Goal: Task Accomplishment & Management: Manage account settings

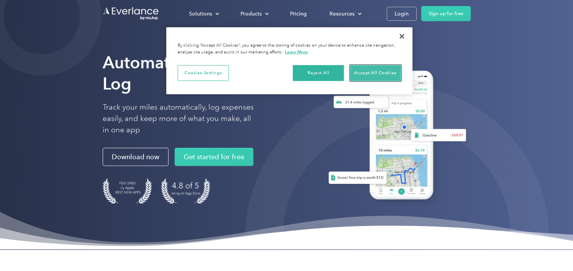
click at [368, 71] on button "Accept All Cookies" at bounding box center [375, 73] width 51 height 16
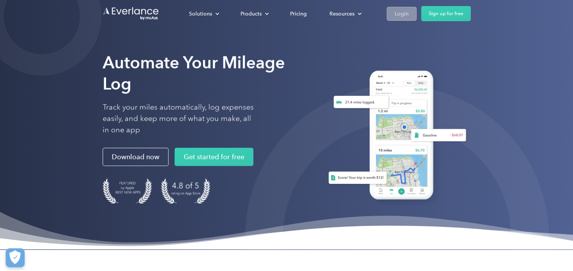
click at [395, 14] on div "Login" at bounding box center [401, 13] width 14 height 9
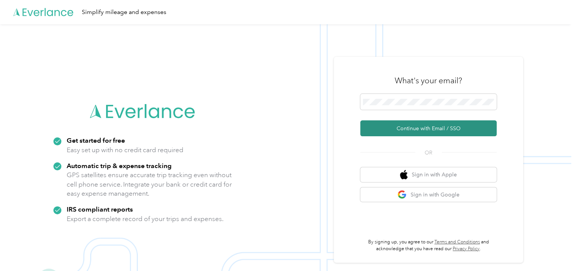
click at [424, 127] on button "Continue with Email / SSO" at bounding box center [428, 128] width 136 height 16
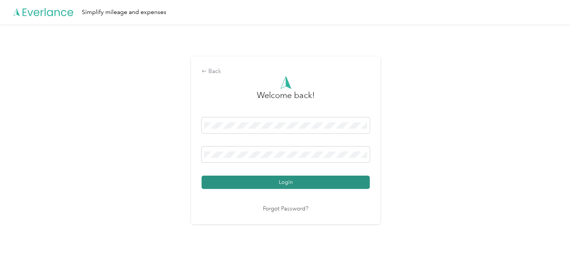
click at [344, 180] on button "Login" at bounding box center [285, 182] width 168 height 13
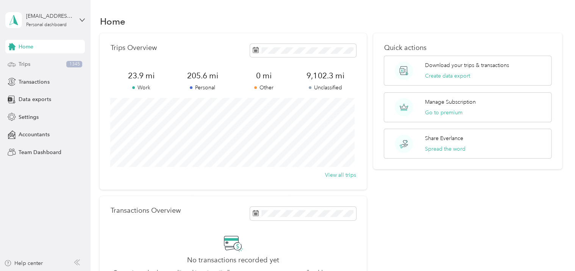
click at [45, 63] on div "Trips 1345" at bounding box center [44, 65] width 79 height 14
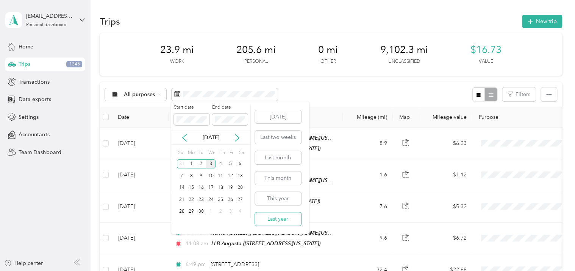
click at [283, 224] on button "Last year" at bounding box center [278, 218] width 46 height 13
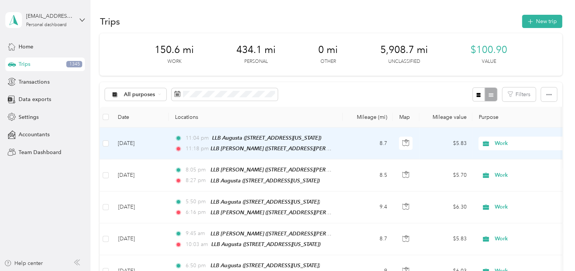
scroll to position [38, 0]
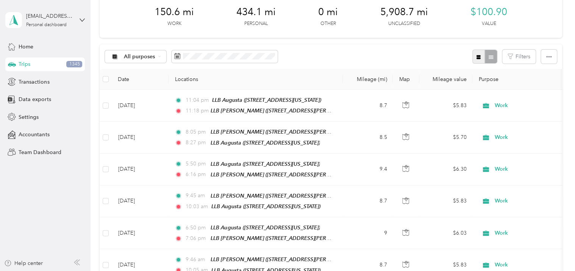
click at [477, 58] on icon "button" at bounding box center [478, 57] width 4 height 4
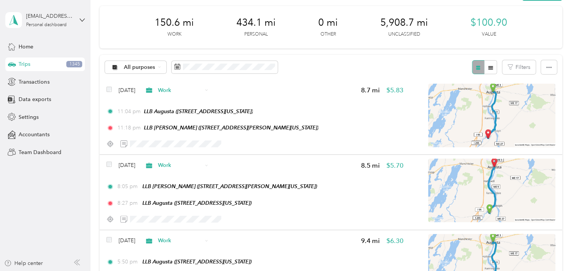
scroll to position [38, 0]
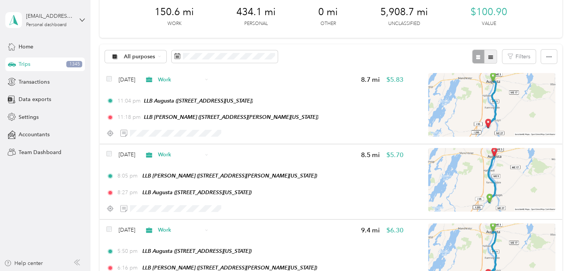
click at [489, 57] on icon "button" at bounding box center [490, 56] width 5 height 3
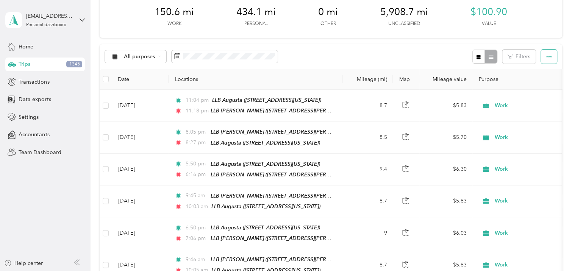
click at [546, 59] on icon "button" at bounding box center [548, 56] width 5 height 5
click at [524, 59] on button "Filters" at bounding box center [518, 57] width 33 height 14
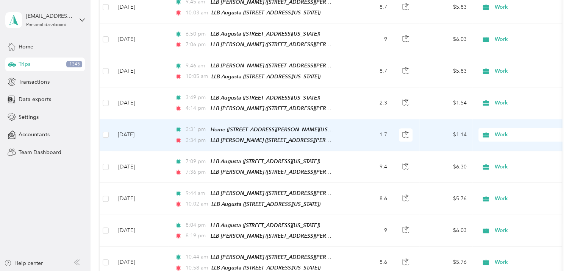
scroll to position [227, 0]
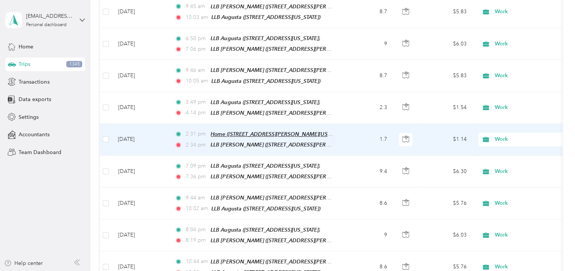
click at [273, 131] on span "Home (117 West Street, Gardiner, Maine)" at bounding box center [278, 134] width 136 height 6
click at [244, 111] on button "Edit Place" at bounding box center [233, 109] width 43 height 13
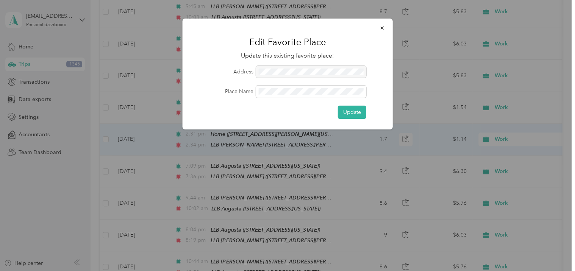
click at [285, 72] on div at bounding box center [311, 72] width 110 height 12
click at [279, 71] on div at bounding box center [311, 72] width 110 height 12
click at [332, 71] on div at bounding box center [311, 72] width 110 height 12
click at [228, 86] on div "Place Name" at bounding box center [287, 92] width 189 height 12
click at [351, 108] on button "Update" at bounding box center [352, 112] width 28 height 13
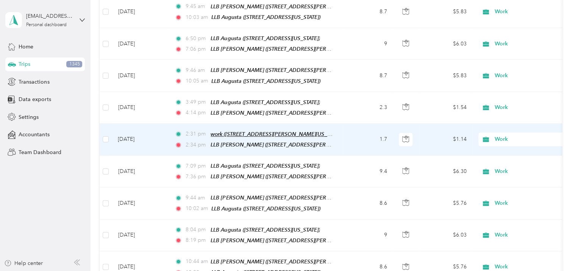
click at [262, 131] on span "work (117 West Street, Gardiner, Maine)" at bounding box center [276, 134] width 133 height 6
click at [248, 109] on button "Edit Place" at bounding box center [233, 109] width 43 height 13
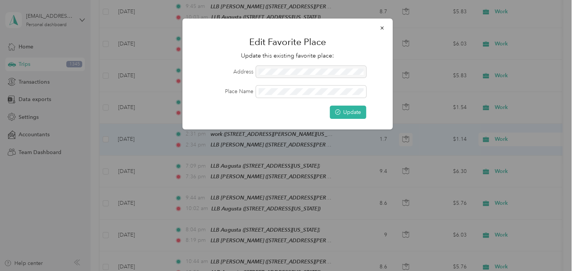
click at [298, 73] on div at bounding box center [311, 72] width 110 height 12
click at [382, 29] on icon "button" at bounding box center [381, 27] width 5 height 5
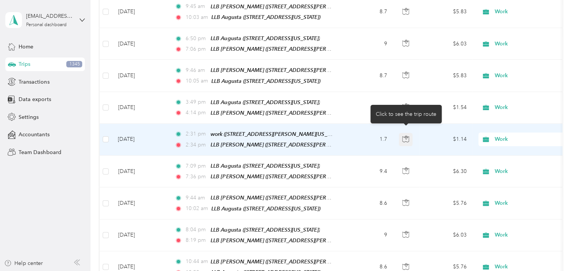
click at [404, 136] on icon "button" at bounding box center [405, 139] width 7 height 7
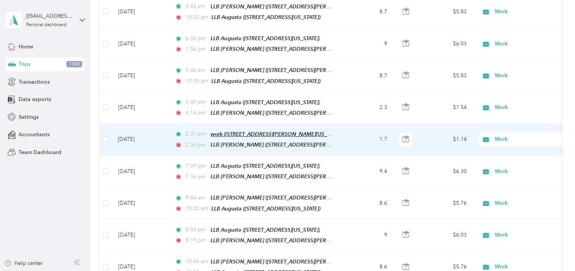
click at [291, 131] on span "work (117 West Street, Gardiner, Maine)" at bounding box center [276, 134] width 133 height 6
click at [281, 86] on div "work (117 West Street, Gardiner, Maine) Auto detected as a Favorite Place Edit …" at bounding box center [278, 98] width 143 height 45
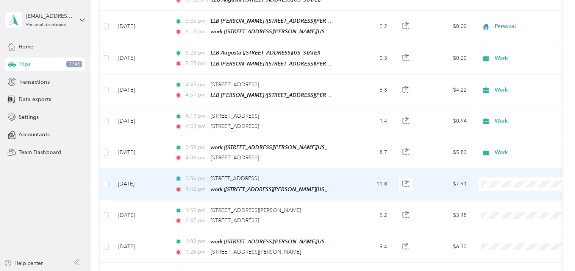
scroll to position [644, 0]
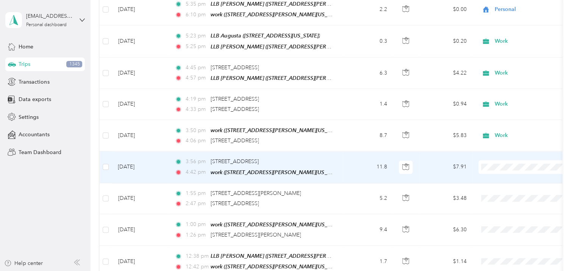
click at [516, 183] on ol "Work Personal Other Charity Medical Moving Commute" at bounding box center [526, 205] width 94 height 93
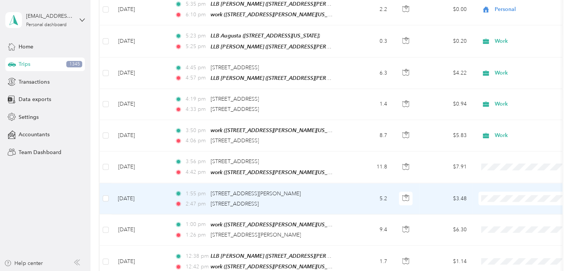
click at [512, 103] on li "Personal" at bounding box center [526, 100] width 94 height 13
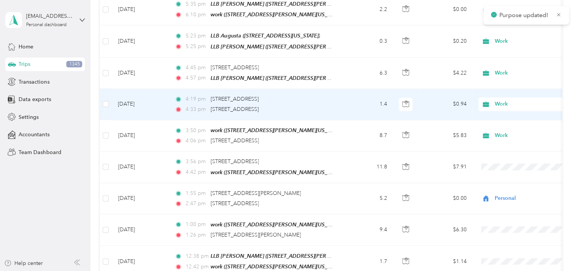
scroll to position [681, 0]
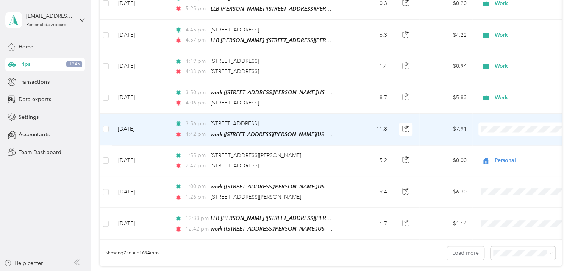
click at [505, 141] on span "Personal" at bounding box center [532, 141] width 70 height 8
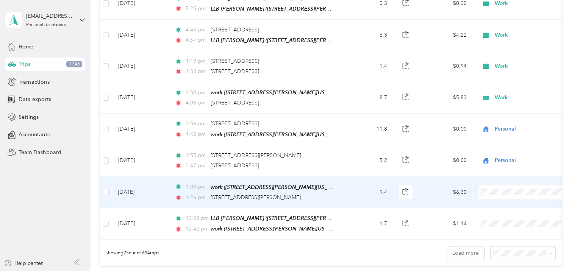
click at [513, 94] on span "Personal" at bounding box center [532, 93] width 70 height 8
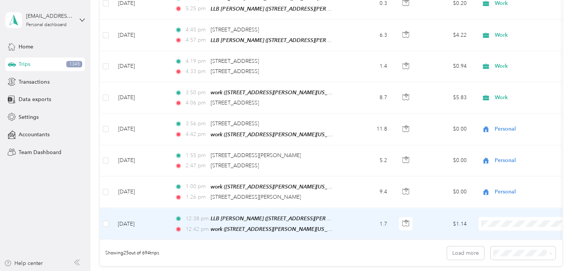
click at [524, 128] on li "Personal" at bounding box center [526, 126] width 94 height 13
click at [505, 220] on span "Personal" at bounding box center [528, 224] width 69 height 8
click at [515, 115] on li "Work" at bounding box center [526, 112] width 94 height 13
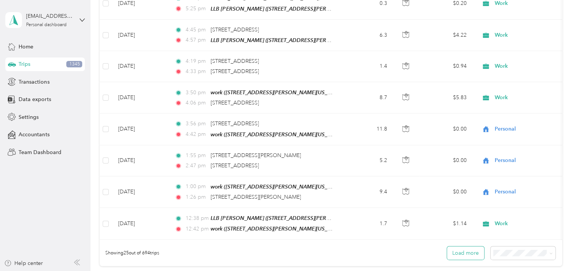
click at [459, 246] on button "Load more" at bounding box center [465, 252] width 37 height 13
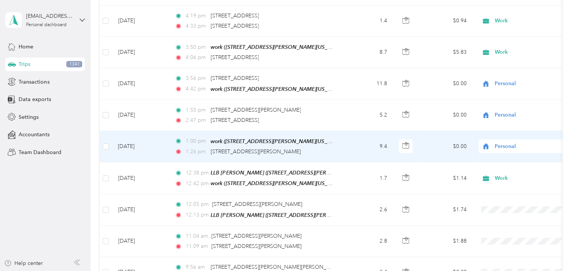
scroll to position [757, 0]
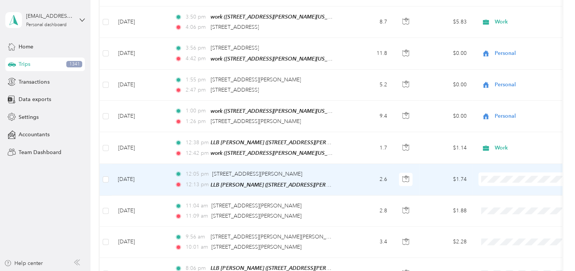
click at [515, 179] on ol "Work Personal Other Charity Medical Moving Commute" at bounding box center [526, 213] width 94 height 93
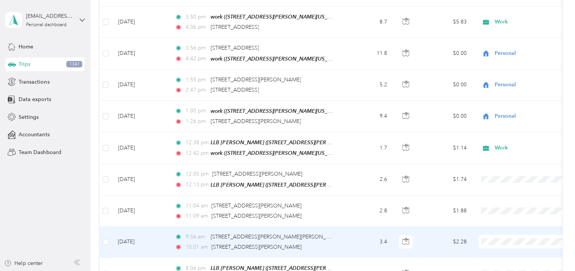
click at [516, 145] on li "Personal" at bounding box center [526, 141] width 94 height 13
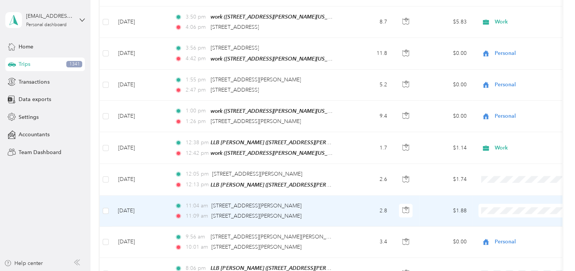
click at [519, 115] on li "Personal" at bounding box center [526, 112] width 94 height 13
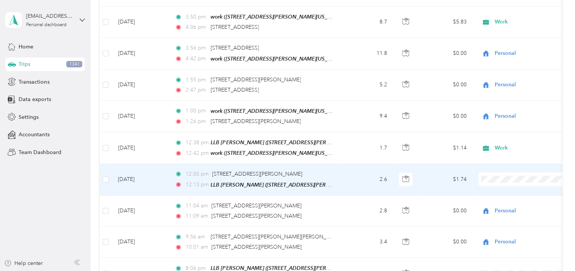
click at [503, 174] on span "Work" at bounding box center [532, 176] width 70 height 8
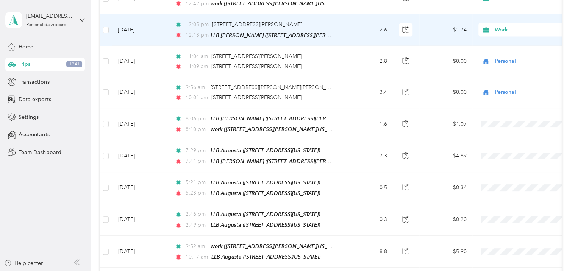
scroll to position [909, 0]
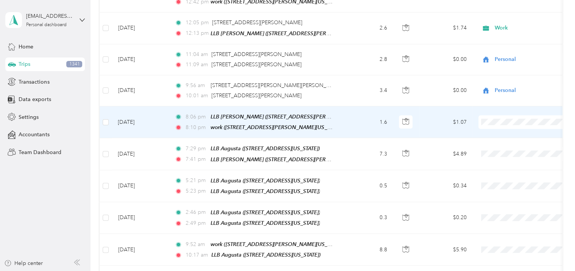
click at [512, 131] on span "Personal" at bounding box center [532, 130] width 70 height 8
click at [506, 118] on span "Personal" at bounding box center [528, 122] width 69 height 8
click at [505, 117] on span "Work" at bounding box center [532, 117] width 70 height 8
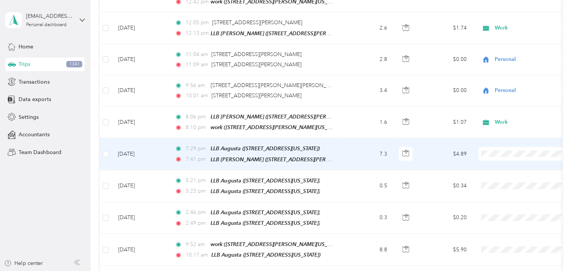
click at [504, 147] on span "Work" at bounding box center [532, 149] width 70 height 8
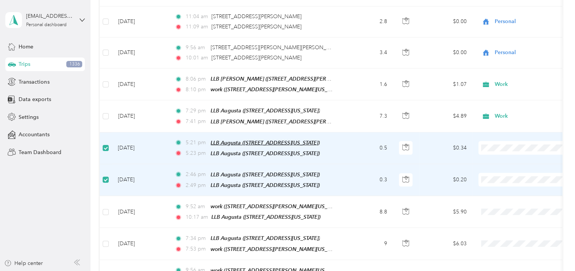
scroll to position [984, 0]
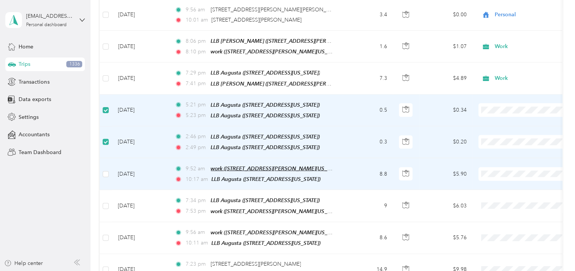
click at [297, 165] on span "work (117 West Street, Gardiner, Maine)" at bounding box center [276, 168] width 133 height 6
click at [248, 133] on div "work (117 West Street, Gardiner, Maine) Auto detected as a Favorite Place Edit …" at bounding box center [278, 118] width 143 height 45
click at [273, 165] on span "work (117 West Street, Gardiner, Maine)" at bounding box center [276, 168] width 133 height 6
click at [234, 126] on button "Edit Place" at bounding box center [233, 126] width 43 height 13
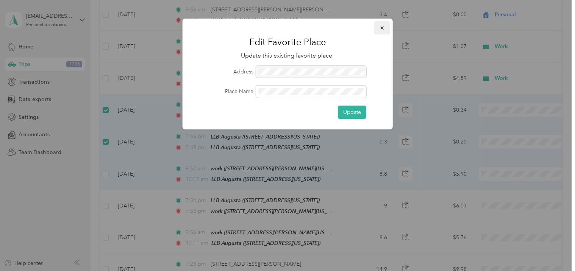
click at [382, 29] on icon "button" at bounding box center [381, 27] width 5 height 5
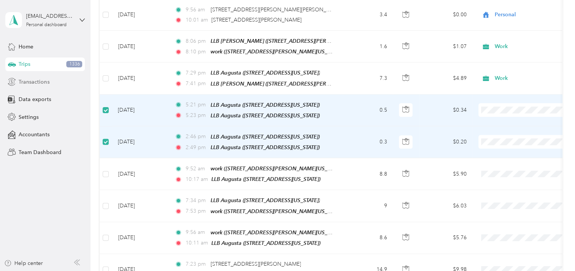
click at [39, 83] on span "Transactions" at bounding box center [34, 82] width 31 height 8
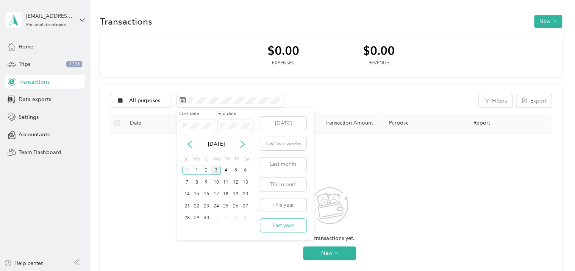
click at [285, 227] on button "Last year" at bounding box center [283, 225] width 46 height 13
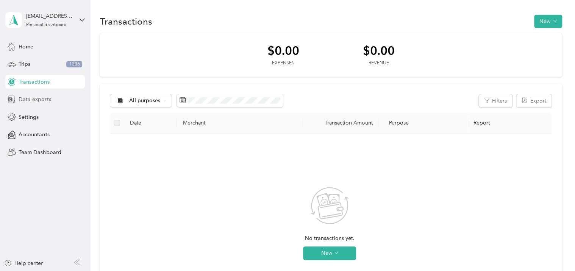
click at [29, 100] on span "Data exports" at bounding box center [35, 99] width 32 height 8
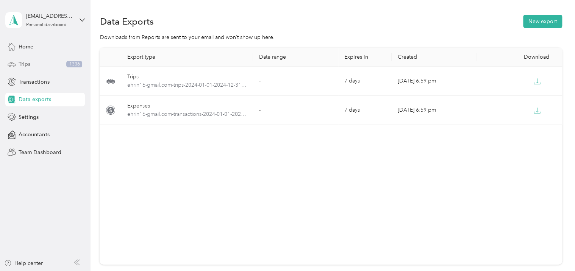
click at [48, 65] on div "Trips 1336" at bounding box center [44, 65] width 79 height 14
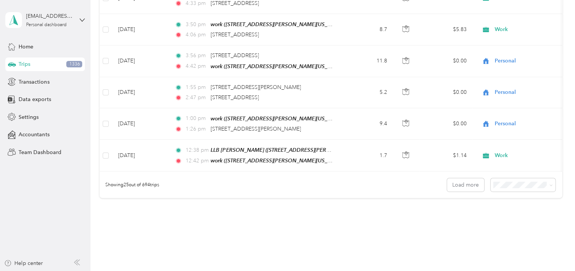
scroll to position [757, 0]
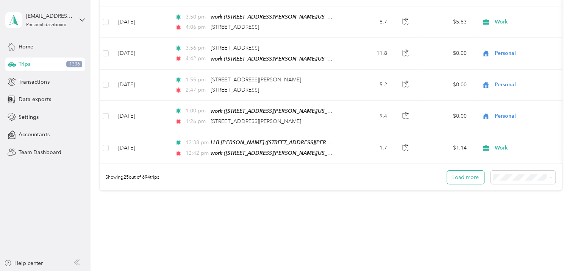
click at [468, 171] on button "Load more" at bounding box center [465, 177] width 37 height 13
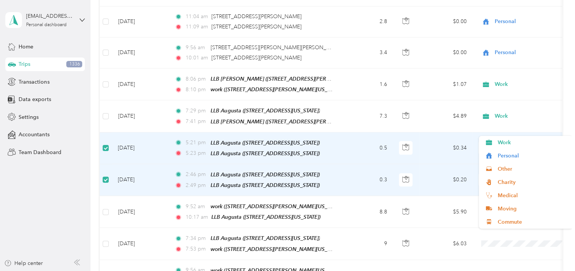
scroll to position [984, 0]
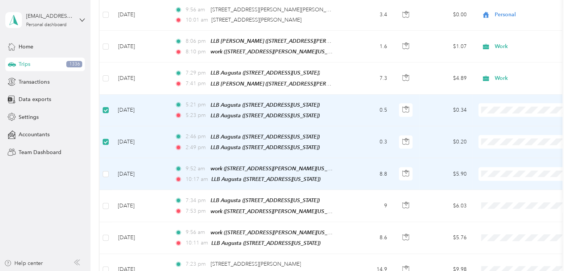
click at [441, 158] on td "$5.90" at bounding box center [445, 174] width 53 height 32
click at [497, 165] on span "Work" at bounding box center [532, 166] width 70 height 8
click at [507, 164] on span "Work" at bounding box center [532, 167] width 70 height 8
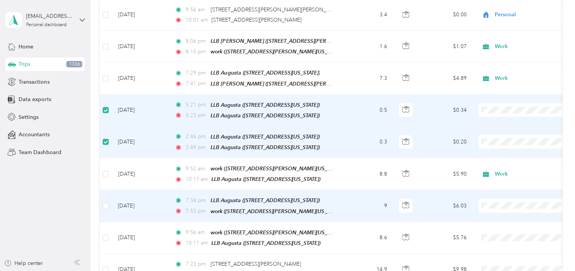
click at [506, 92] on li "Work" at bounding box center [526, 89] width 94 height 13
click at [503, 199] on span at bounding box center [525, 206] width 94 height 14
click at [508, 89] on span "Work" at bounding box center [532, 88] width 70 height 8
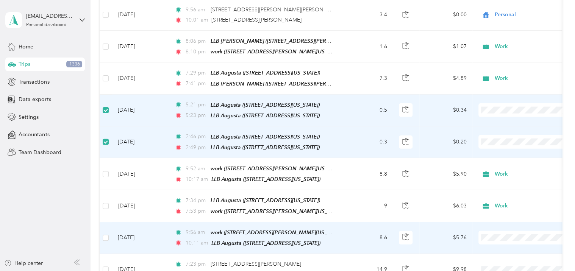
click at [521, 123] on li "Work" at bounding box center [526, 120] width 94 height 13
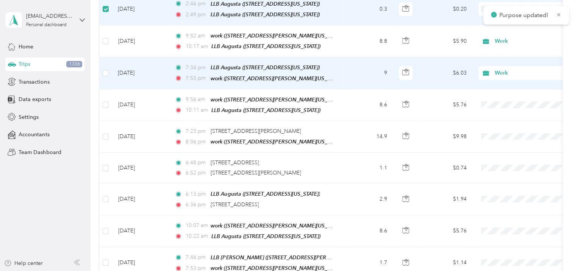
scroll to position [1135, 0]
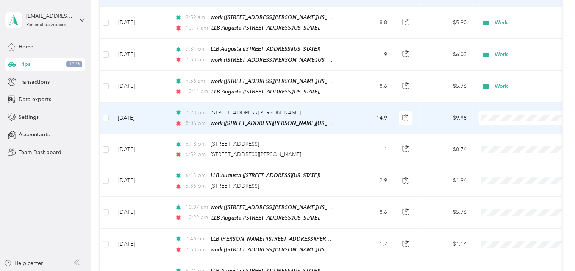
click at [505, 120] on span "Personal" at bounding box center [532, 122] width 70 height 8
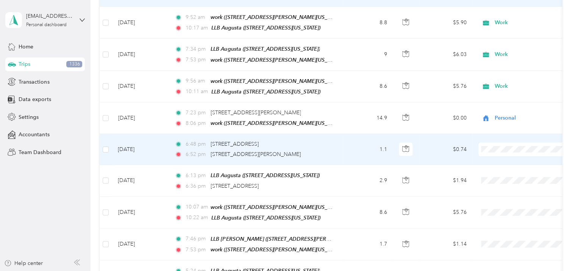
click at [507, 141] on li "Work" at bounding box center [526, 136] width 94 height 13
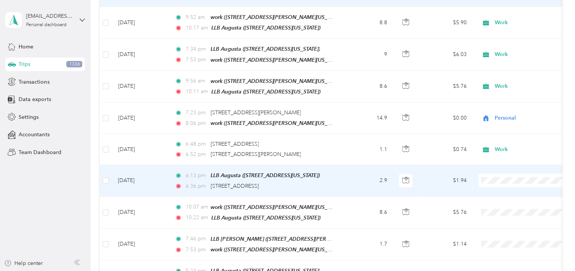
click at [508, 173] on li "Work" at bounding box center [526, 170] width 94 height 13
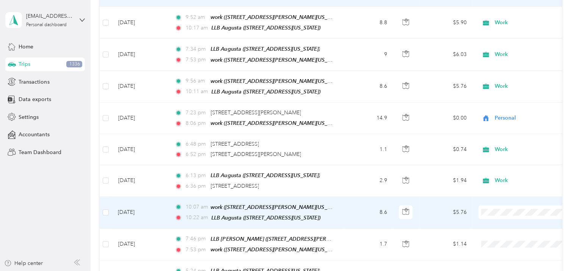
click at [514, 96] on ol "Work Personal Other Charity Medical Moving Commute" at bounding box center [526, 130] width 94 height 93
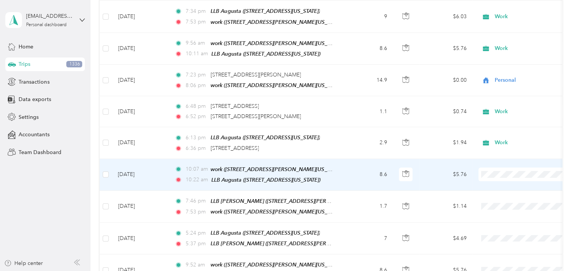
scroll to position [1211, 0]
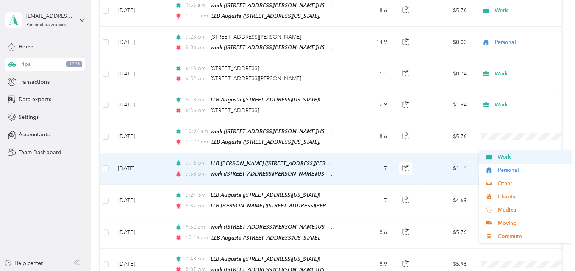
click at [492, 155] on icon at bounding box center [488, 157] width 9 height 6
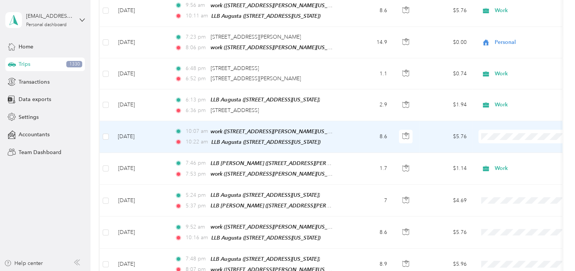
click at [496, 123] on span "Work" at bounding box center [525, 126] width 83 height 8
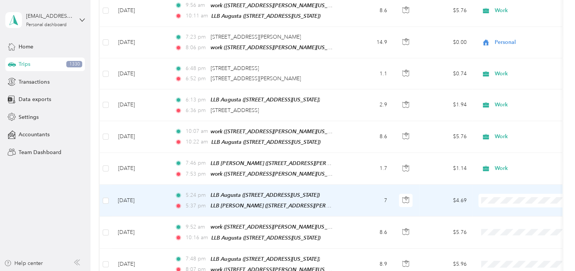
click at [506, 81] on li "Work" at bounding box center [526, 76] width 94 height 13
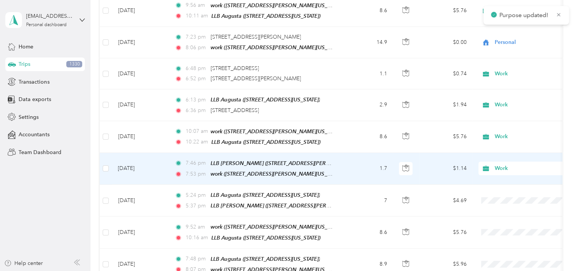
scroll to position [1249, 0]
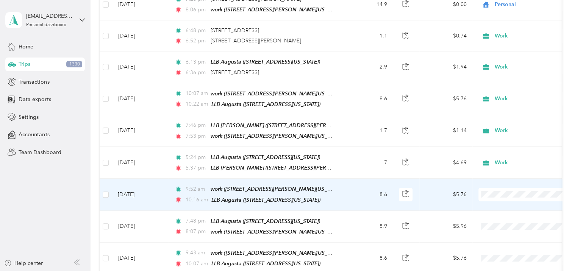
click at [503, 180] on span "Work" at bounding box center [532, 178] width 70 height 8
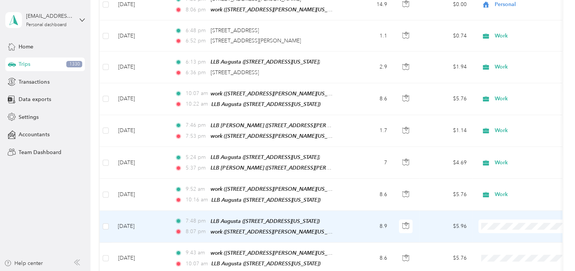
click at [517, 103] on span "Work" at bounding box center [532, 104] width 70 height 8
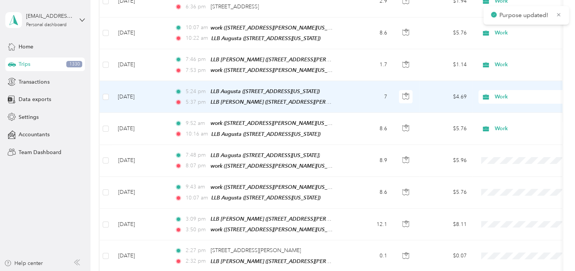
scroll to position [1324, 0]
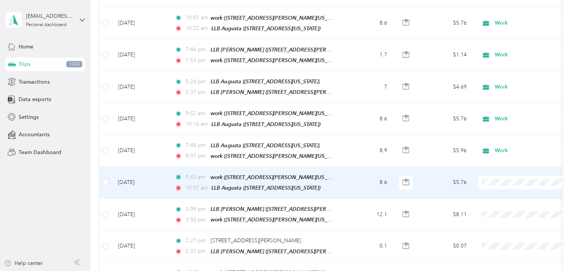
click at [501, 168] on li "Work" at bounding box center [526, 167] width 94 height 13
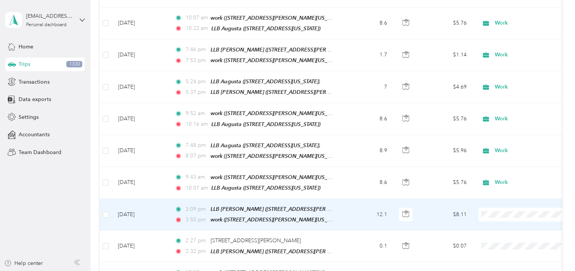
click at [504, 94] on li "Work" at bounding box center [526, 90] width 94 height 13
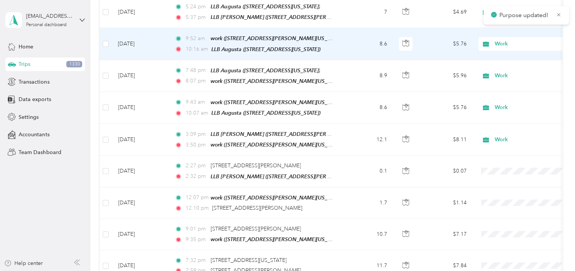
scroll to position [1400, 0]
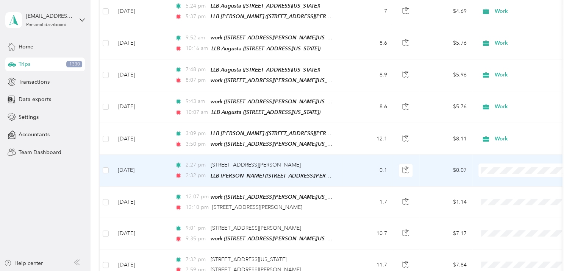
click at [501, 156] on li "Work" at bounding box center [526, 150] width 94 height 13
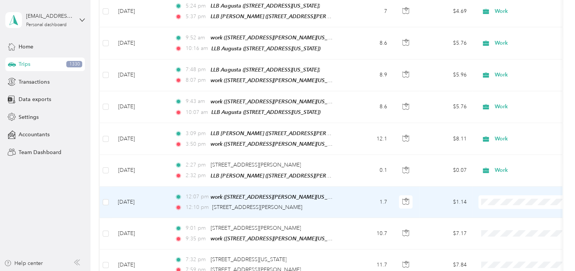
click at [502, 90] on span "Personal" at bounding box center [532, 90] width 70 height 8
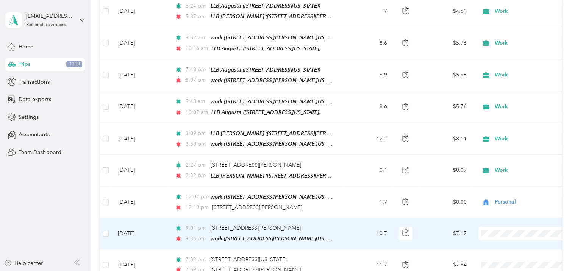
scroll to position [1438, 0]
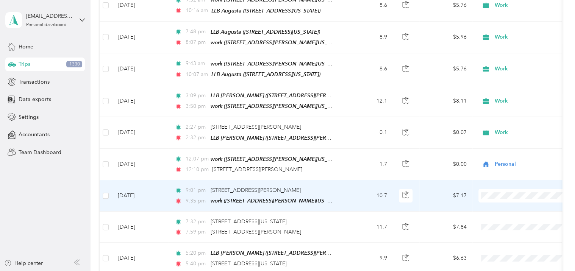
click at [503, 178] on span "Work" at bounding box center [532, 177] width 70 height 8
click at [511, 176] on span "Work" at bounding box center [532, 177] width 70 height 8
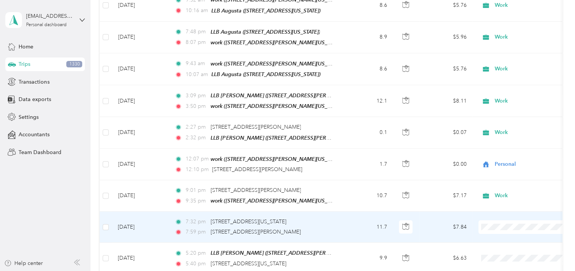
click at [511, 101] on span "Work" at bounding box center [532, 101] width 70 height 8
click at [518, 103] on li "Work" at bounding box center [526, 101] width 94 height 13
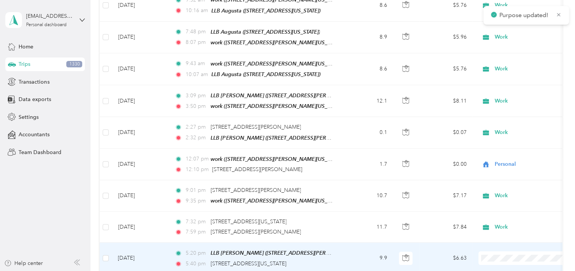
click at [527, 130] on span "Work" at bounding box center [532, 132] width 70 height 8
click at [518, 137] on ol "Work Personal Other Charity Medical Moving Commute" at bounding box center [526, 172] width 94 height 93
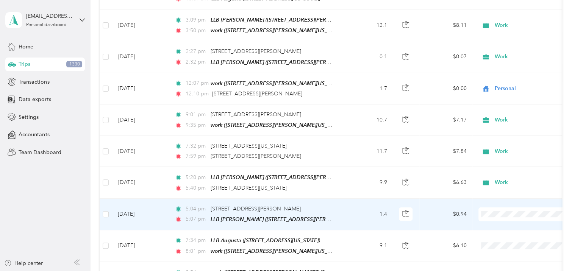
scroll to position [1551, 0]
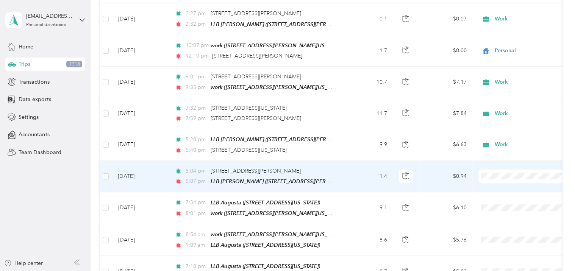
click at [494, 159] on li "Work" at bounding box center [526, 156] width 94 height 13
click at [499, 156] on span "Work" at bounding box center [532, 158] width 70 height 8
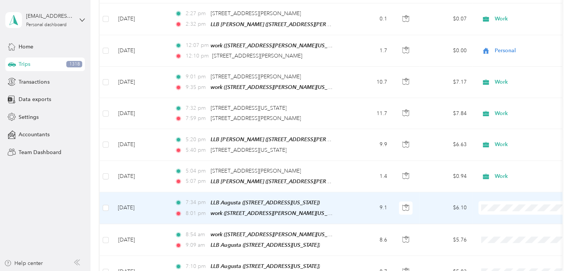
click at [502, 82] on li "Work" at bounding box center [526, 77] width 94 height 13
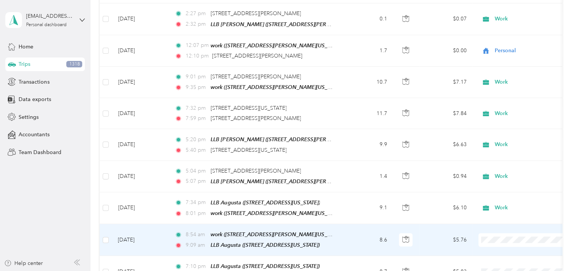
click at [491, 114] on li "Work" at bounding box center [526, 112] width 94 height 13
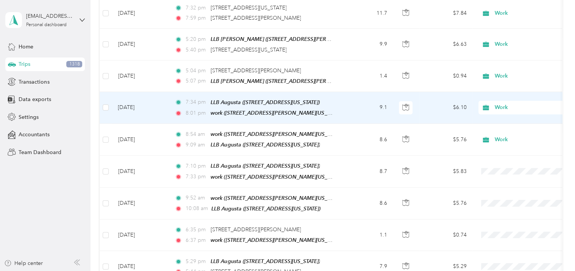
scroll to position [1665, 0]
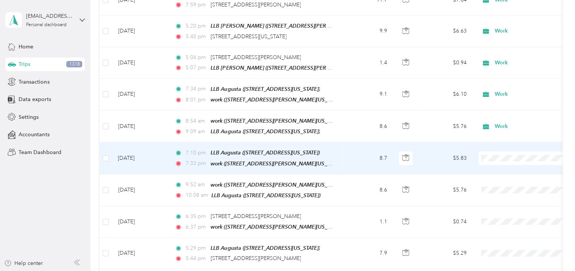
click at [504, 151] on span at bounding box center [525, 158] width 94 height 14
click at [507, 136] on span "Work" at bounding box center [532, 138] width 70 height 8
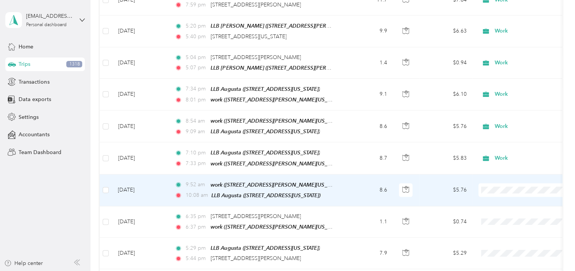
click at [509, 168] on span "Work" at bounding box center [532, 169] width 70 height 8
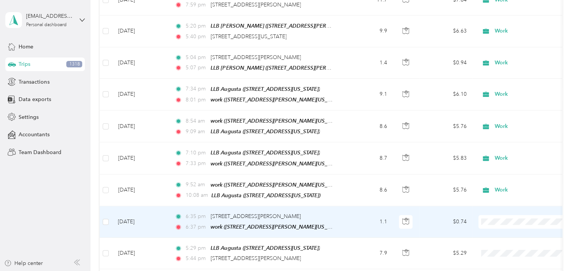
click at [504, 107] on li "Personal" at bounding box center [526, 104] width 94 height 13
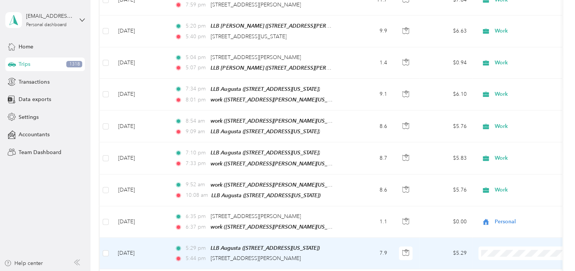
click at [510, 122] on span "Work" at bounding box center [532, 123] width 70 height 8
click at [519, 126] on li "Work" at bounding box center [526, 122] width 94 height 13
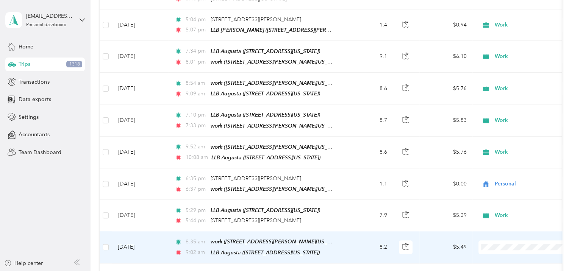
click at [503, 117] on li "Work" at bounding box center [526, 115] width 94 height 13
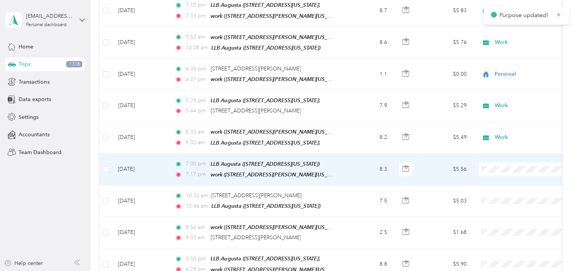
scroll to position [1816, 0]
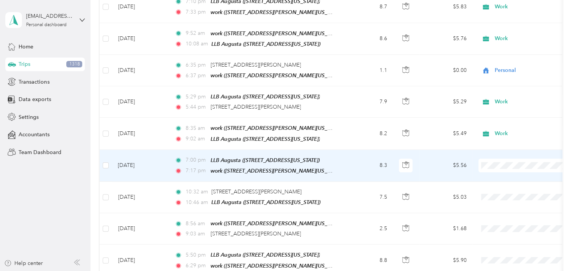
click at [501, 142] on li "Work" at bounding box center [526, 141] width 94 height 13
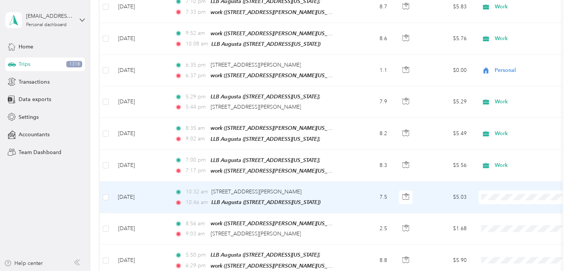
click at [503, 174] on li "Work" at bounding box center [526, 172] width 94 height 13
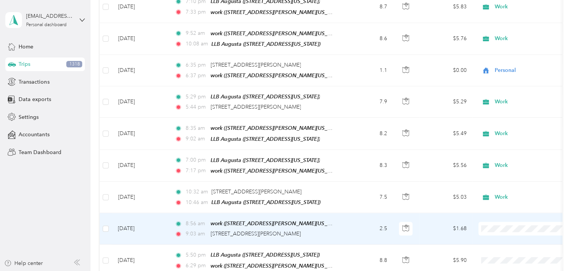
click at [502, 109] on li "Personal" at bounding box center [526, 105] width 94 height 13
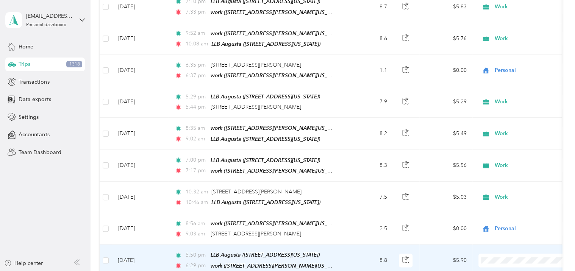
click at [518, 123] on span "Work" at bounding box center [532, 127] width 70 height 8
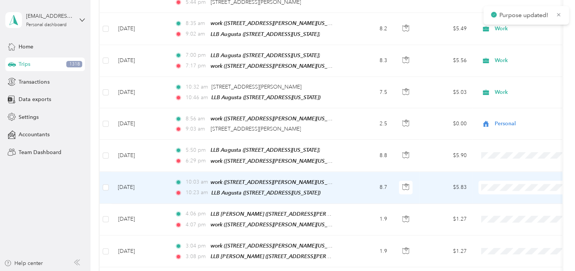
scroll to position [1968, 0]
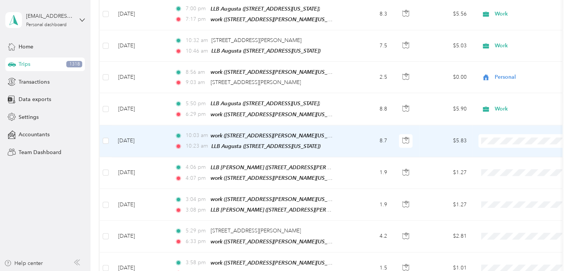
click at [493, 112] on icon at bounding box center [488, 114] width 9 height 6
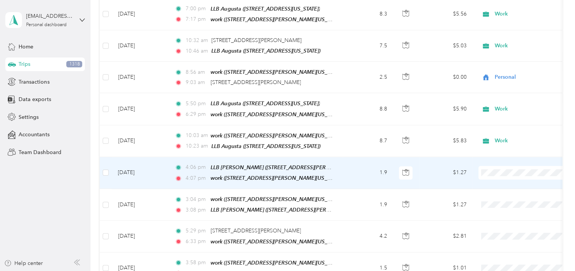
click at [495, 142] on span "Work" at bounding box center [525, 144] width 83 height 8
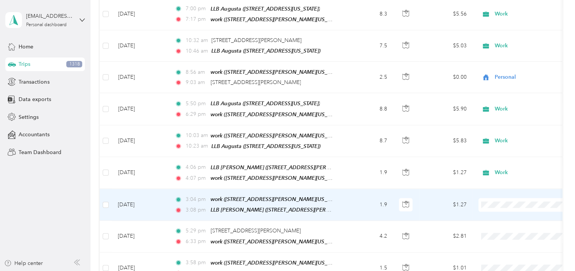
click at [499, 173] on span "Work" at bounding box center [532, 176] width 70 height 8
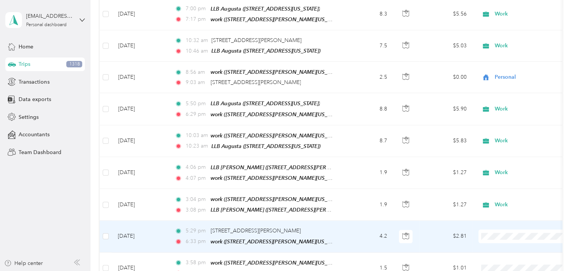
click at [505, 101] on li "Work" at bounding box center [526, 99] width 94 height 13
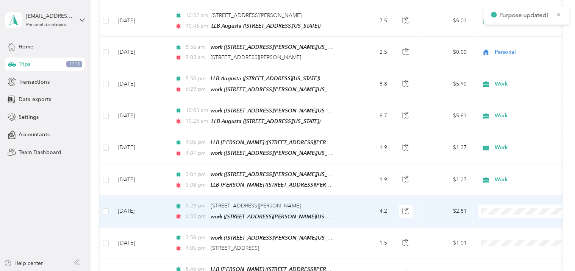
scroll to position [2043, 0]
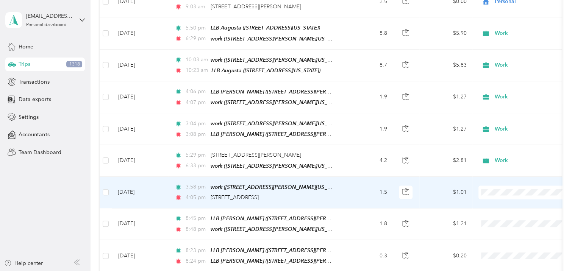
click at [506, 164] on li "Work" at bounding box center [526, 159] width 94 height 13
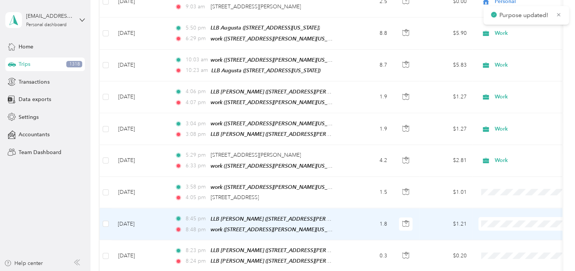
click at [503, 84] on span "Work" at bounding box center [532, 86] width 70 height 8
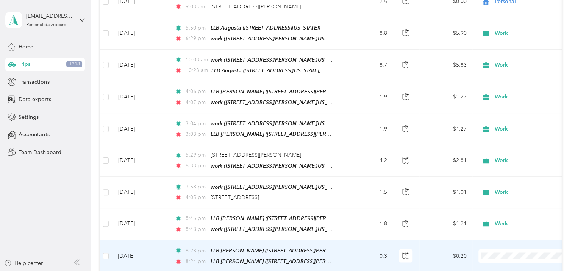
click at [503, 118] on li "Work" at bounding box center [526, 112] width 94 height 13
click at [506, 121] on ol "Work Personal Other Charity Medical Moving Commute" at bounding box center [526, 156] width 94 height 93
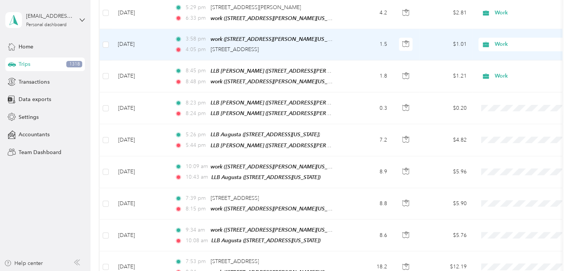
scroll to position [2195, 0]
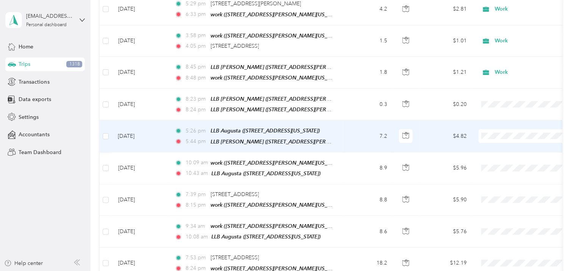
click at [503, 104] on span "Work" at bounding box center [532, 104] width 70 height 8
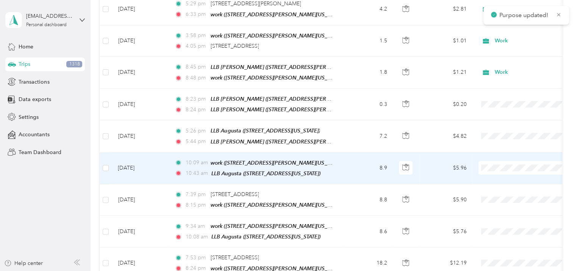
click at [503, 136] on span "Work" at bounding box center [532, 136] width 70 height 8
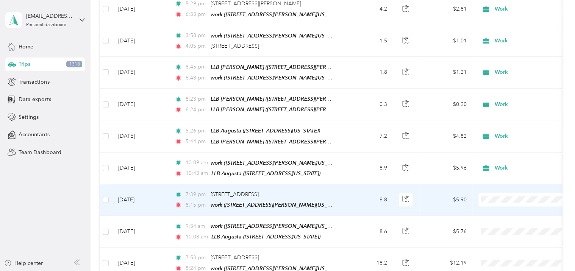
click at [500, 166] on span "Work" at bounding box center [532, 165] width 70 height 8
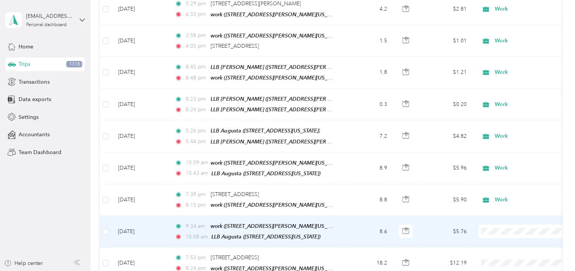
click at [507, 92] on li "Work" at bounding box center [526, 89] width 94 height 13
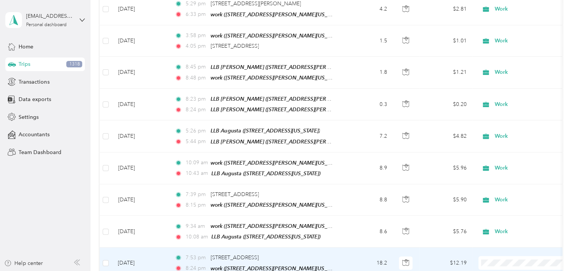
click at [514, 124] on li "Work" at bounding box center [526, 118] width 94 height 13
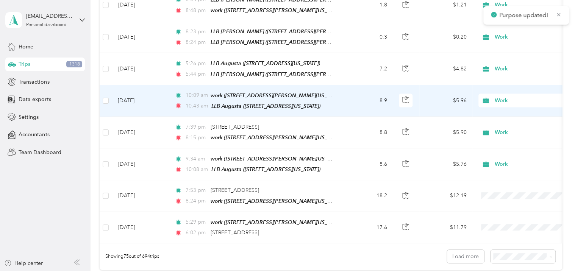
scroll to position [2308, 0]
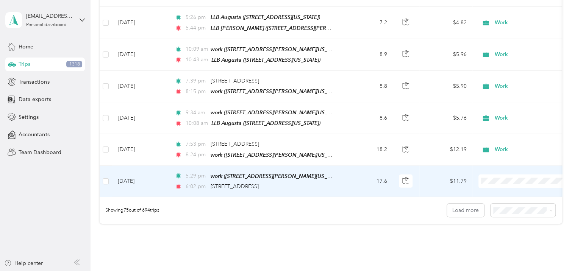
click at [502, 144] on span "Work" at bounding box center [532, 146] width 70 height 8
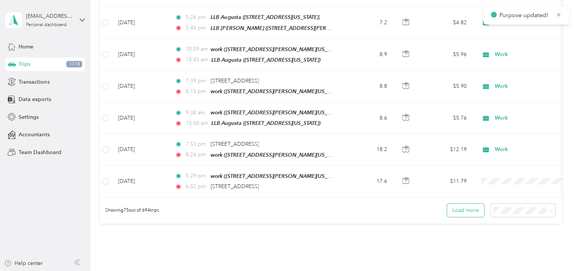
click at [470, 204] on button "Load more" at bounding box center [465, 210] width 37 height 13
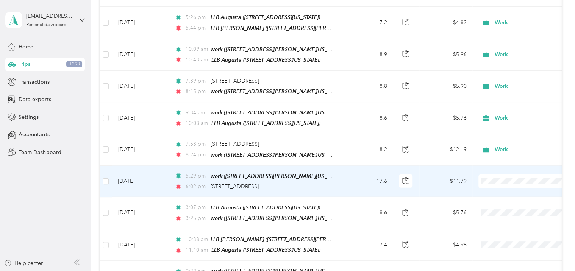
click at [510, 148] on li "Work" at bounding box center [526, 145] width 94 height 13
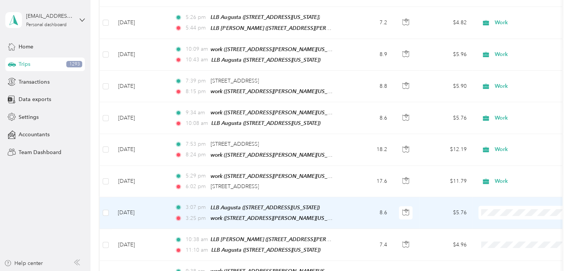
click at [496, 178] on span "Work" at bounding box center [525, 177] width 83 height 8
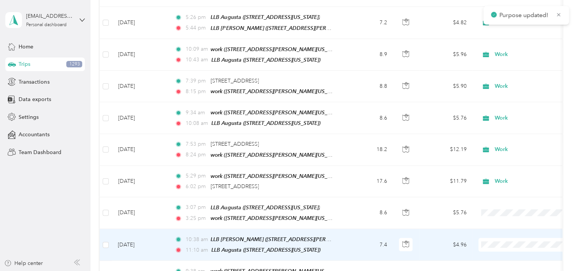
drag, startPoint x: 524, startPoint y: 99, endPoint x: 524, endPoint y: 103, distance: 3.9
click at [524, 99] on span "Work" at bounding box center [532, 101] width 70 height 8
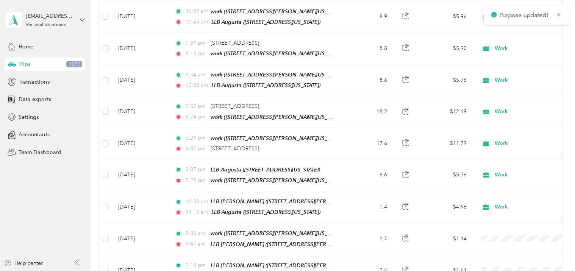
scroll to position [2384, 0]
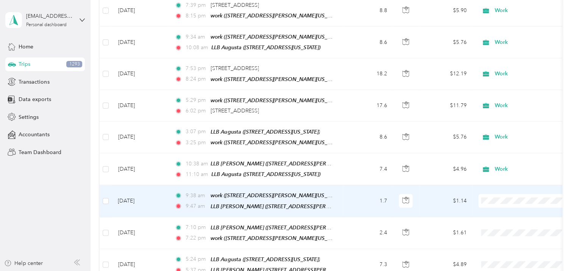
click at [505, 168] on ol "Work Personal Other Charity Medical Moving Commute" at bounding box center [526, 203] width 94 height 93
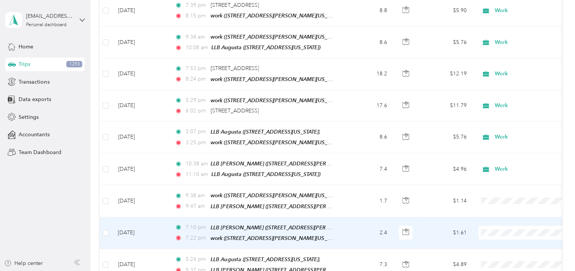
click at [511, 89] on li "Work" at bounding box center [526, 85] width 94 height 13
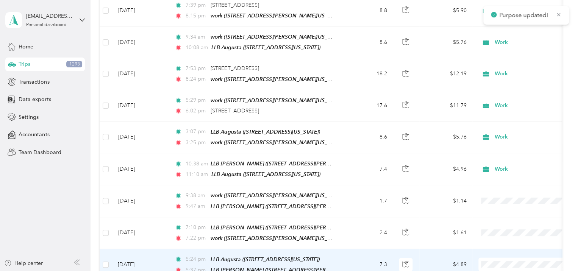
click at [498, 258] on span at bounding box center [525, 265] width 94 height 14
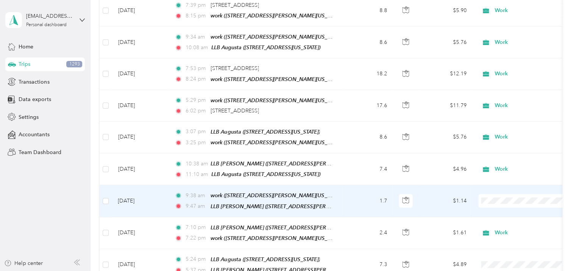
click at [509, 161] on span "Work" at bounding box center [532, 164] width 70 height 8
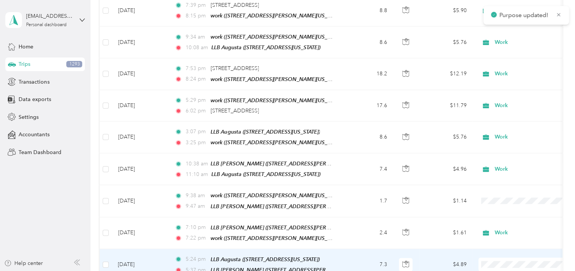
click at [509, 119] on span "Work" at bounding box center [532, 118] width 70 height 8
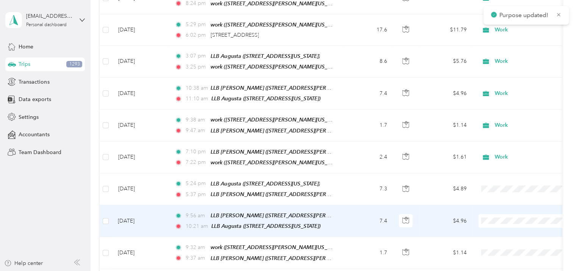
scroll to position [2498, 0]
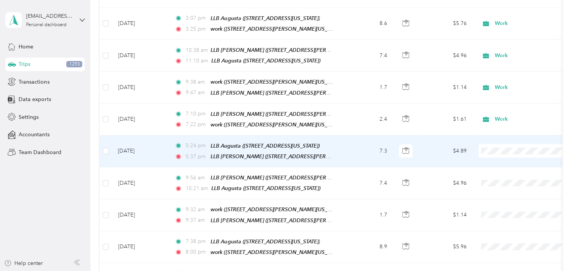
click at [498, 114] on li "Work" at bounding box center [526, 111] width 94 height 13
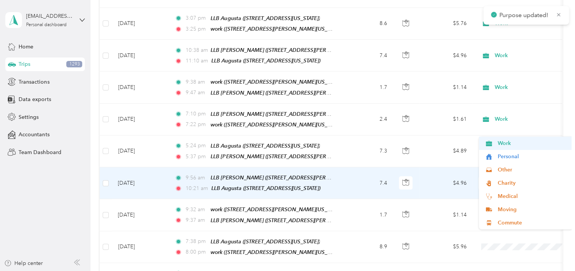
click at [500, 142] on span "Work" at bounding box center [532, 143] width 70 height 8
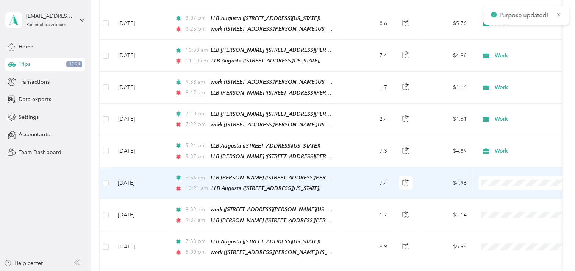
click at [494, 145] on li "Work" at bounding box center [526, 143] width 94 height 13
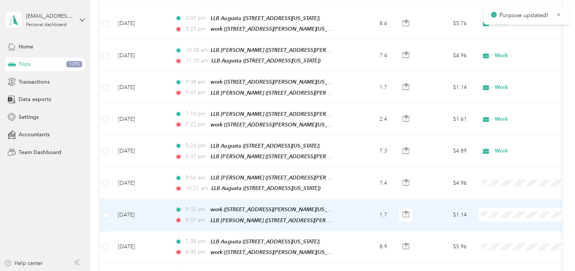
click at [502, 174] on span "Work" at bounding box center [532, 174] width 70 height 8
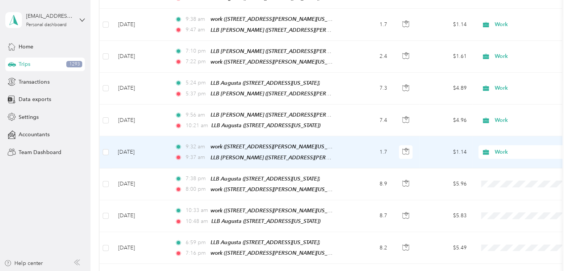
scroll to position [2564, 0]
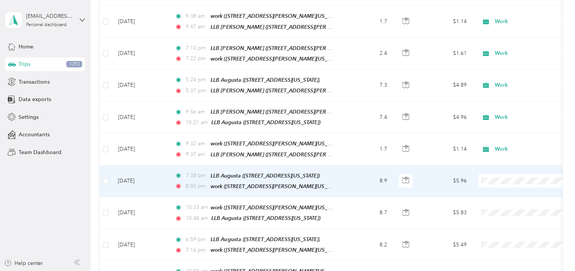
click at [505, 140] on span "Work" at bounding box center [532, 140] width 70 height 8
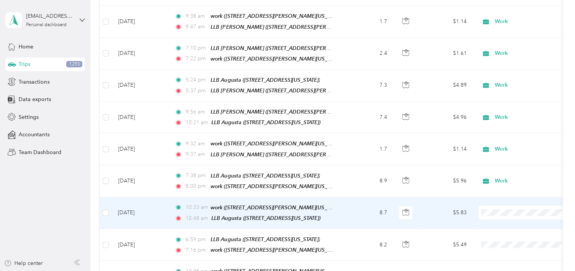
click at [504, 175] on ol "Work Personal Other Charity Medical Moving Commute" at bounding box center [526, 208] width 94 height 93
click at [504, 206] on span at bounding box center [525, 213] width 94 height 14
click at [512, 170] on span "Work" at bounding box center [532, 171] width 70 height 8
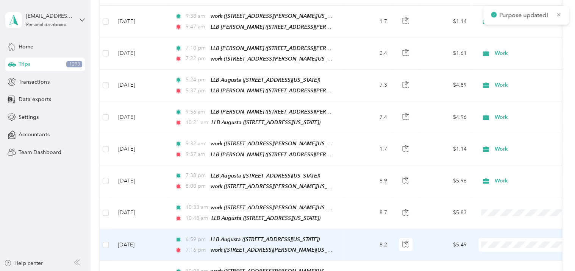
click at [513, 94] on span "Work" at bounding box center [532, 93] width 70 height 8
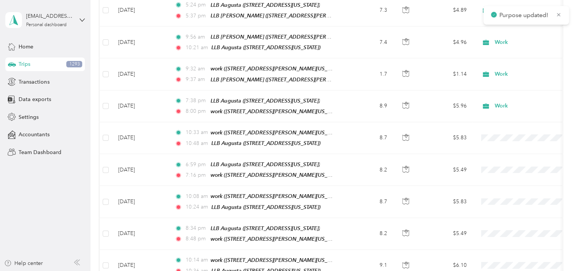
scroll to position [2639, 0]
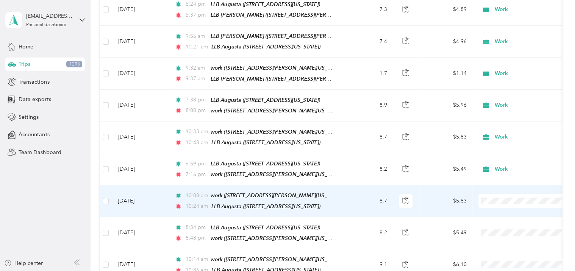
click at [508, 159] on li "Work" at bounding box center [526, 157] width 94 height 13
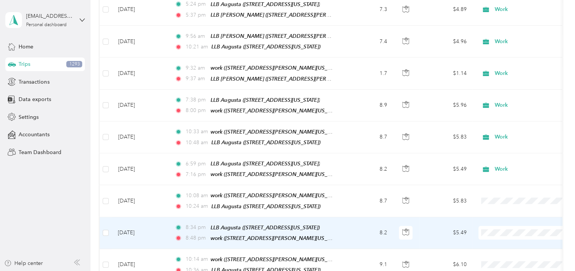
click at [516, 79] on span "Work" at bounding box center [532, 80] width 70 height 8
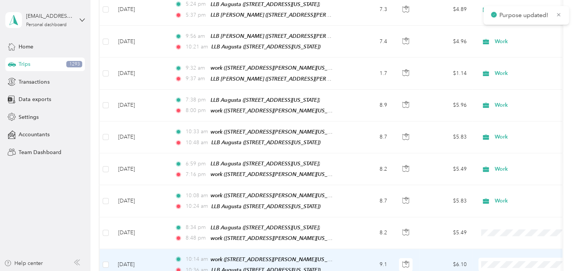
click at [492, 258] on span at bounding box center [525, 265] width 94 height 14
click at [508, 113] on li "Work" at bounding box center [526, 108] width 94 height 13
click at [500, 258] on span at bounding box center [525, 265] width 94 height 14
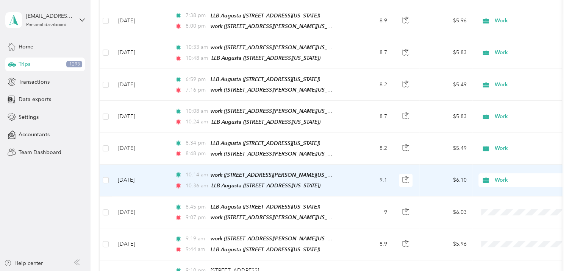
scroll to position [2753, 0]
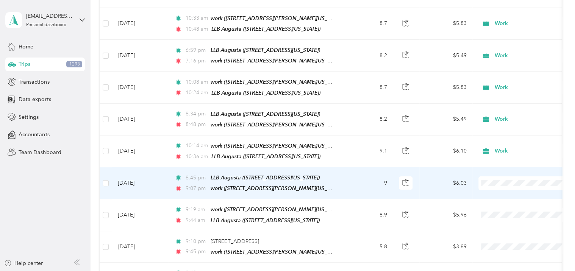
click at [497, 138] on li "Work" at bounding box center [526, 136] width 94 height 13
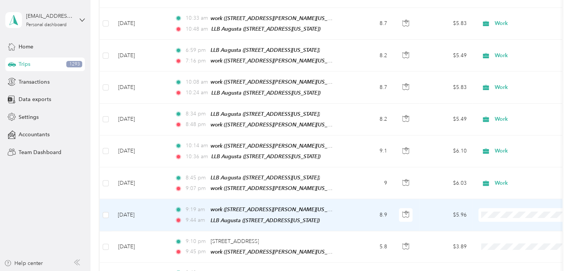
click at [496, 166] on span "Work" at bounding box center [525, 166] width 83 height 8
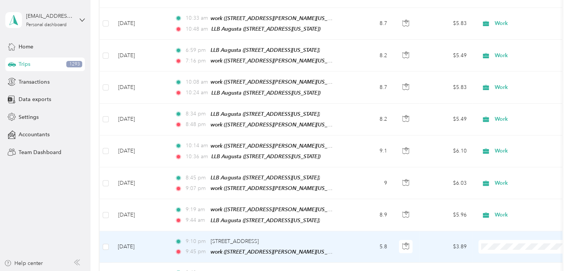
click at [510, 92] on li "Work" at bounding box center [526, 89] width 94 height 13
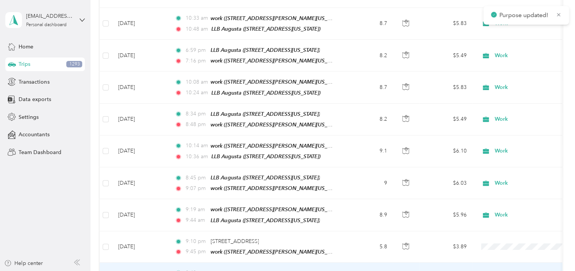
click at [507, 120] on span "Work" at bounding box center [532, 121] width 70 height 8
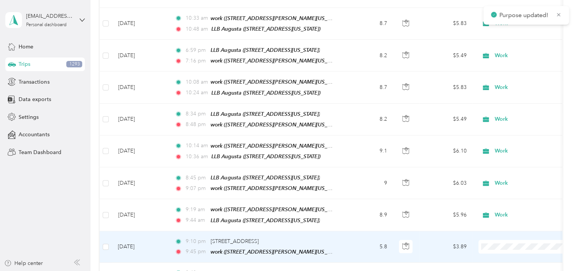
click at [506, 95] on ol "Work Personal Other Charity Medical Moving Commute" at bounding box center [526, 128] width 94 height 93
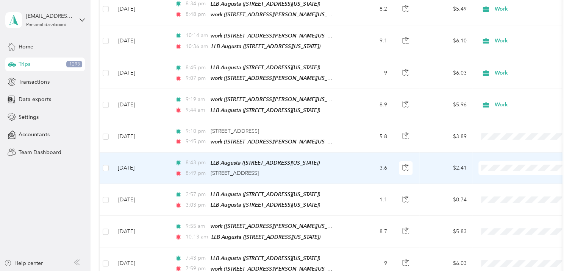
scroll to position [2866, 0]
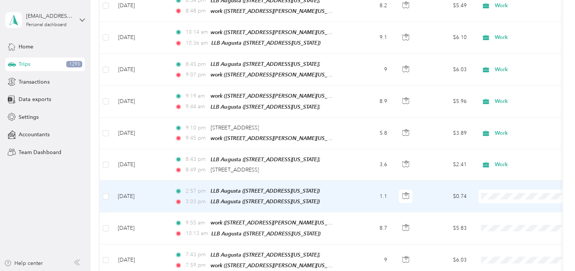
click at [507, 150] on li "Work" at bounding box center [526, 147] width 94 height 13
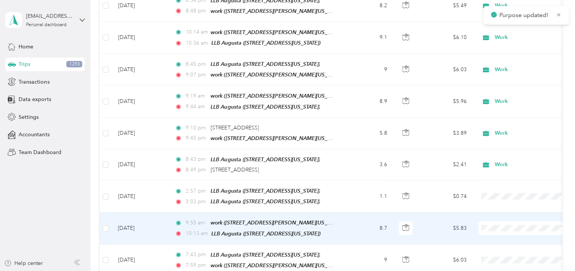
click at [503, 180] on li "Work" at bounding box center [526, 178] width 94 height 13
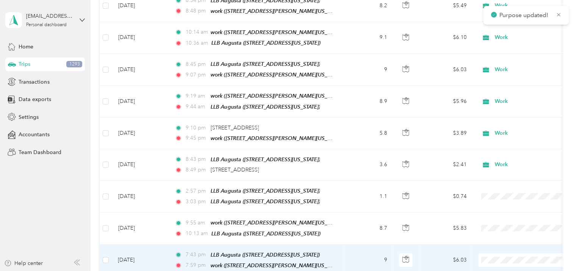
click at [503, 103] on li "Work" at bounding box center [526, 101] width 94 height 13
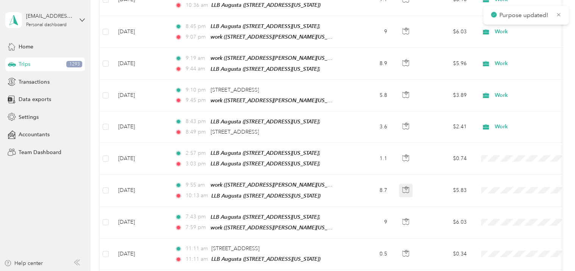
scroll to position [2980, 0]
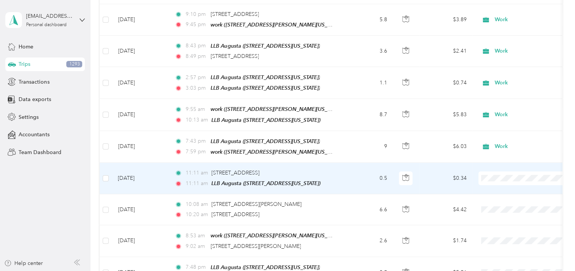
click at [491, 125] on icon at bounding box center [488, 127] width 9 height 6
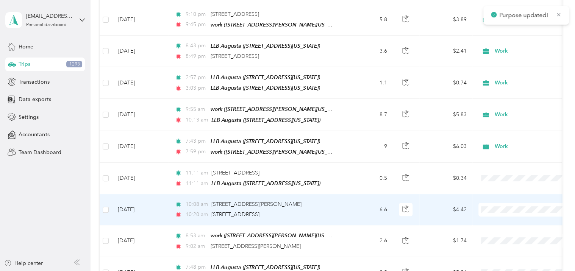
click at [493, 156] on icon at bounding box center [488, 154] width 9 height 6
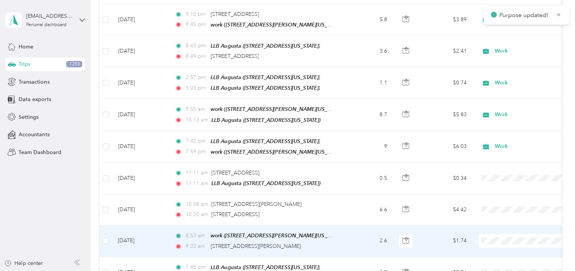
click at [511, 83] on span "Work" at bounding box center [532, 81] width 70 height 8
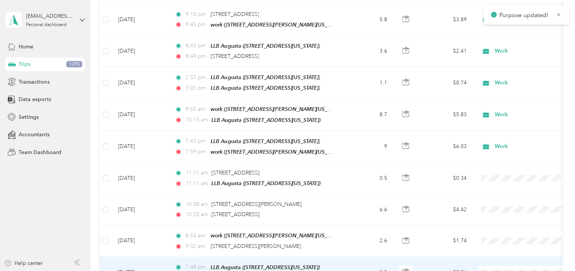
click at [502, 114] on span "Work" at bounding box center [532, 112] width 70 height 8
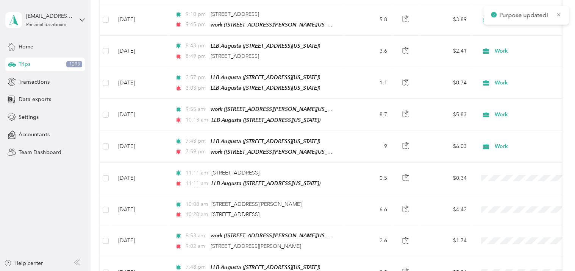
click at [511, 145] on li "Work" at bounding box center [526, 142] width 94 height 13
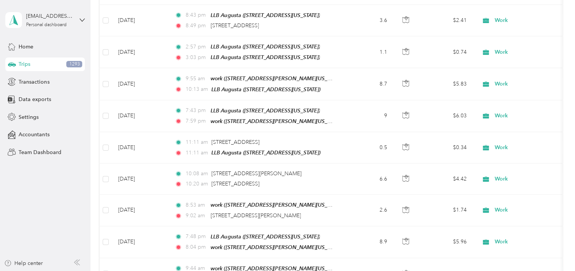
scroll to position [3056, 0]
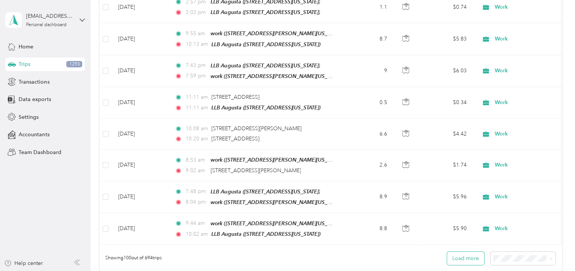
click at [468, 252] on button "Load more" at bounding box center [465, 258] width 37 height 13
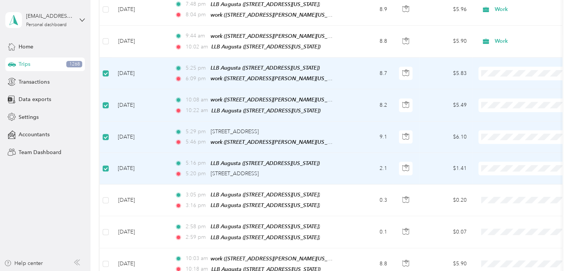
scroll to position [3245, 0]
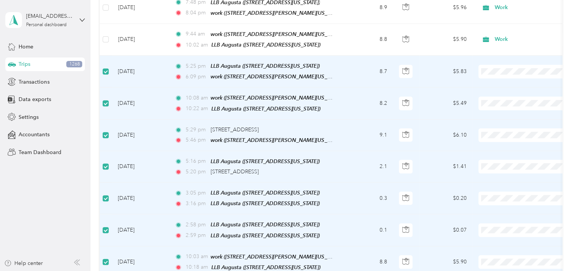
click at [513, 159] on li "Work" at bounding box center [526, 157] width 94 height 13
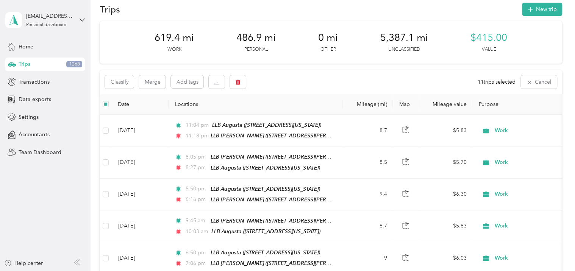
scroll to position [0, 0]
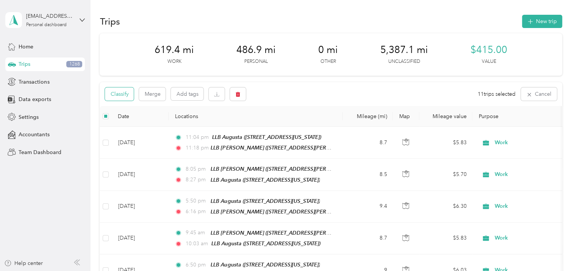
click at [124, 95] on button "Classify" at bounding box center [119, 93] width 29 height 13
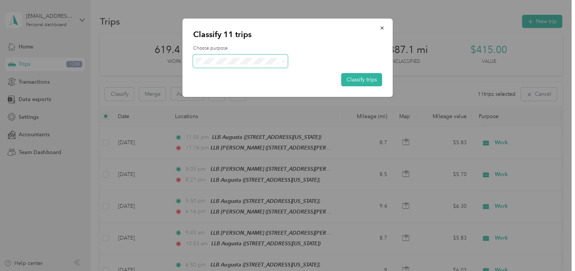
click at [284, 65] on span at bounding box center [240, 61] width 95 height 13
click at [282, 61] on icon at bounding box center [282, 61] width 3 height 3
click at [232, 73] on span "Work" at bounding box center [247, 73] width 70 height 8
click at [382, 29] on icon "button" at bounding box center [381, 27] width 5 height 5
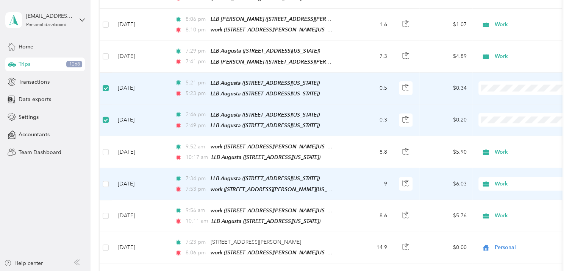
scroll to position [984, 0]
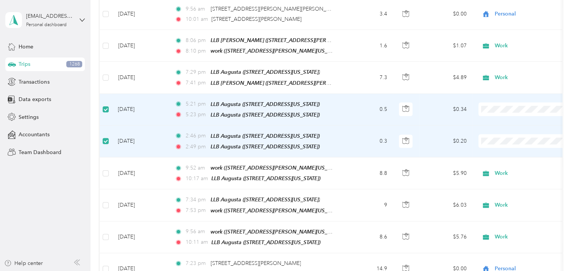
click at [104, 105] on label at bounding box center [106, 109] width 6 height 8
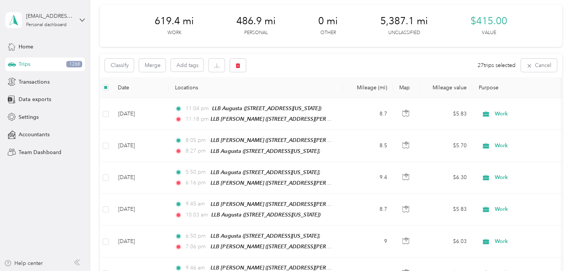
scroll to position [0, 0]
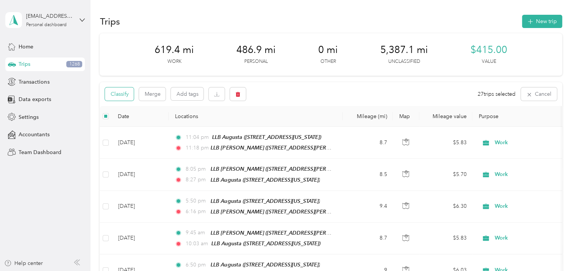
click at [112, 95] on button "Classify" at bounding box center [119, 93] width 29 height 13
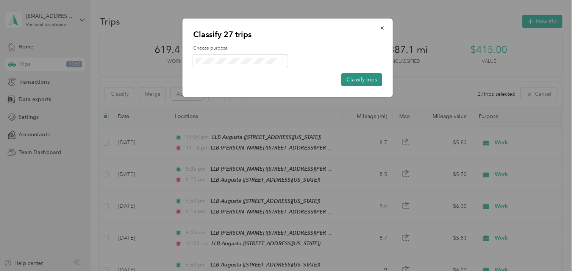
click at [367, 80] on button "Classify trips" at bounding box center [361, 79] width 41 height 13
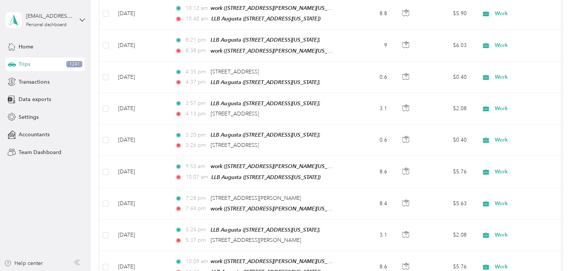
scroll to position [3876, 0]
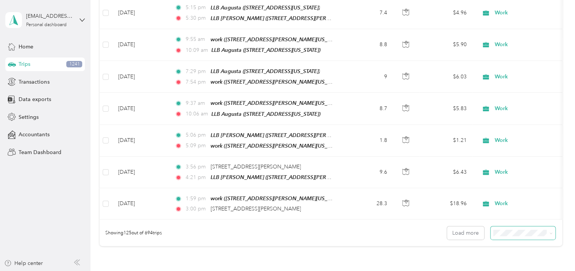
click at [549, 232] on icon at bounding box center [550, 233] width 3 height 3
click at [533, 193] on div "100 per load" at bounding box center [521, 194] width 54 height 8
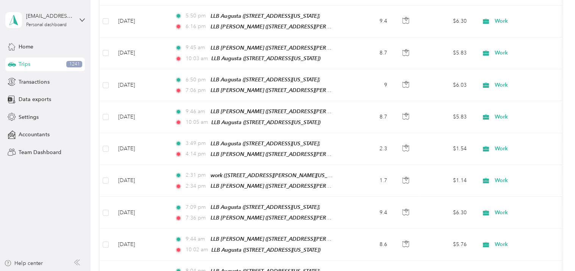
scroll to position [3099, 0]
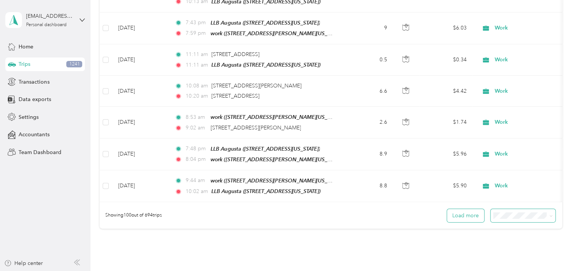
click at [459, 209] on button "Load more" at bounding box center [465, 215] width 37 height 13
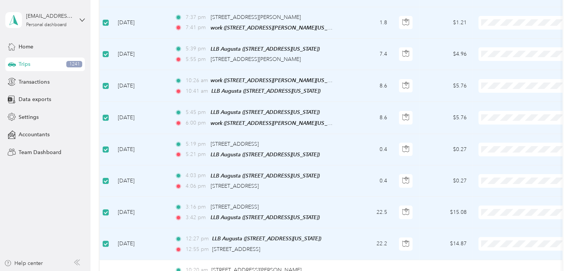
scroll to position [4386, 0]
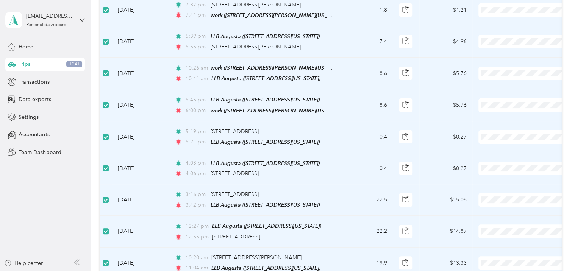
click at [502, 116] on span "Personal" at bounding box center [532, 115] width 70 height 8
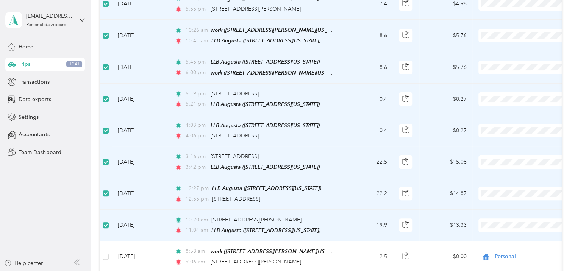
click at [503, 111] on li "Personal" at bounding box center [526, 110] width 94 height 13
click at [516, 145] on ol "Work Personal Other Charity Medical Moving Commute" at bounding box center [526, 166] width 94 height 93
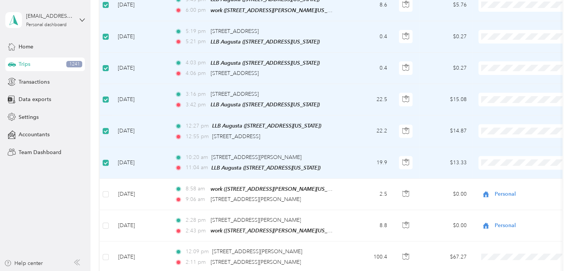
scroll to position [4499, 0]
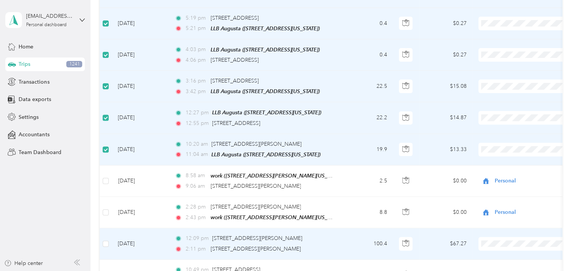
click at [506, 175] on span "Personal" at bounding box center [532, 172] width 70 height 8
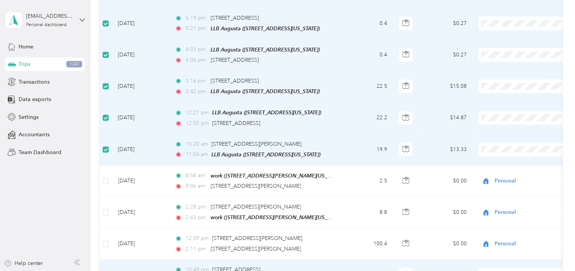
click at [512, 98] on li "Personal" at bounding box center [526, 96] width 94 height 13
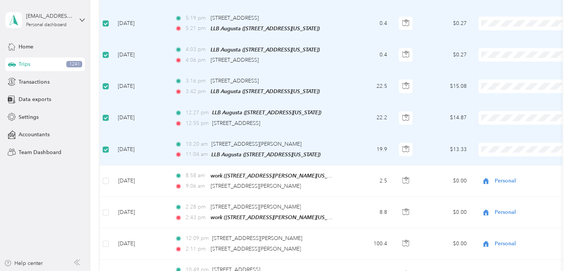
click at [504, 128] on span "Personal" at bounding box center [532, 128] width 70 height 8
click at [499, 159] on span "Personal" at bounding box center [532, 158] width 70 height 8
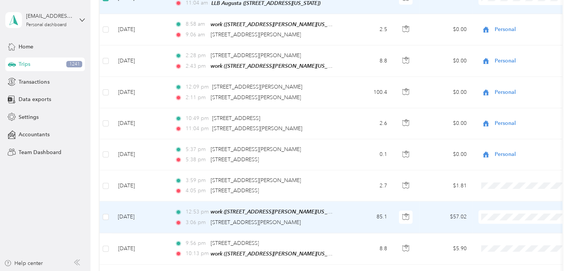
click at [500, 147] on span "Personal" at bounding box center [532, 146] width 70 height 8
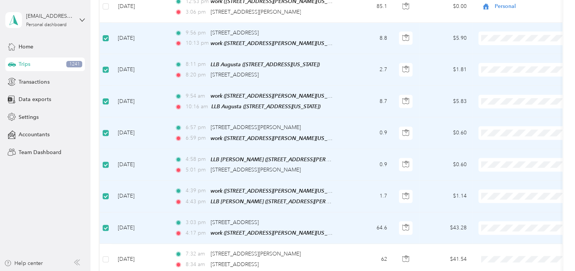
scroll to position [4878, 0]
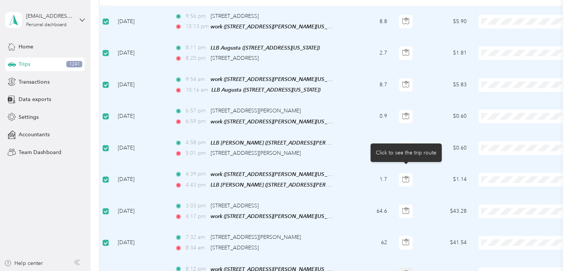
click at [406, 271] on icon "button" at bounding box center [405, 271] width 1 height 1
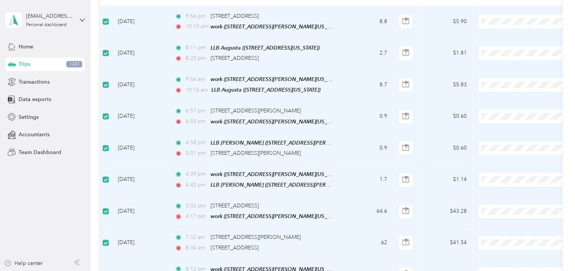
click at [346, 259] on td "15.7" at bounding box center [368, 275] width 50 height 32
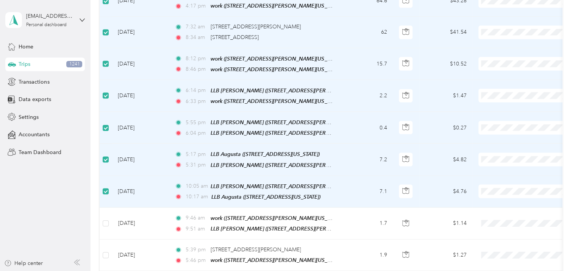
scroll to position [5105, 0]
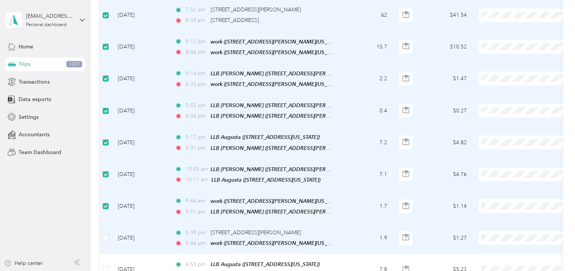
click at [507, 158] on span "Personal" at bounding box center [532, 158] width 70 height 8
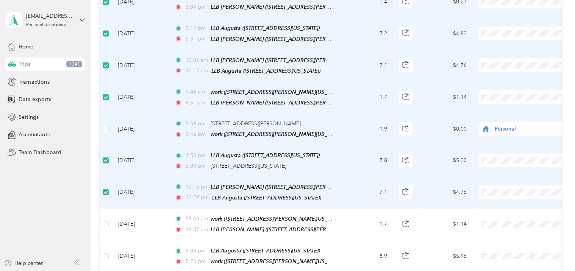
scroll to position [5219, 0]
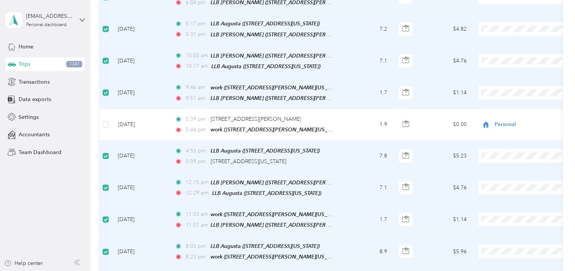
click at [503, 127] on li "Personal" at bounding box center [526, 123] width 94 height 13
click at [511, 155] on li "Personal" at bounding box center [526, 151] width 94 height 13
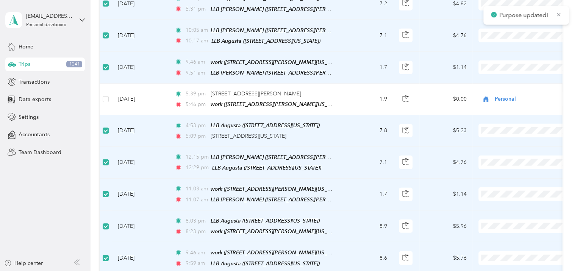
scroll to position [5332, 0]
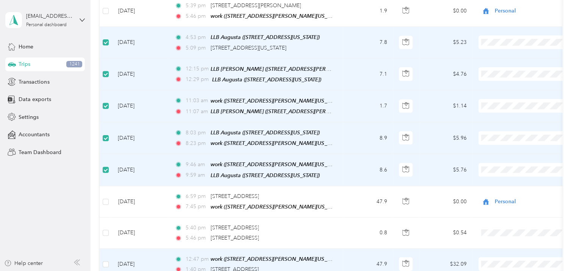
click at [507, 180] on span "Personal" at bounding box center [532, 177] width 70 height 8
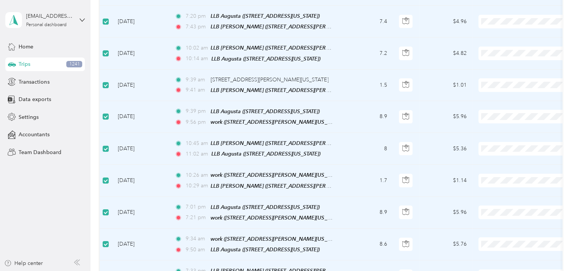
scroll to position [5749, 0]
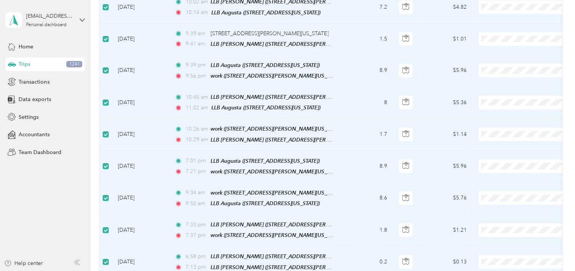
click at [510, 154] on li "Personal" at bounding box center [526, 150] width 94 height 13
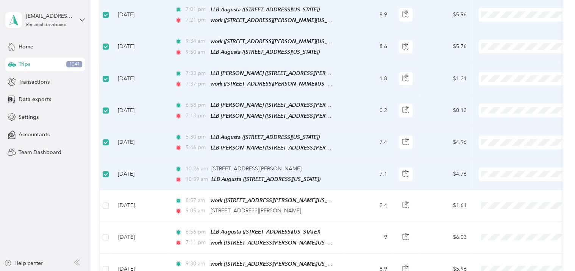
scroll to position [5938, 0]
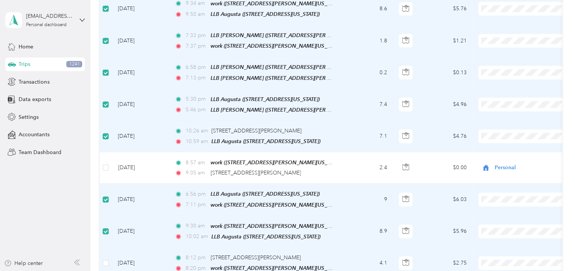
click at [500, 165] on span "Personal" at bounding box center [532, 162] width 70 height 8
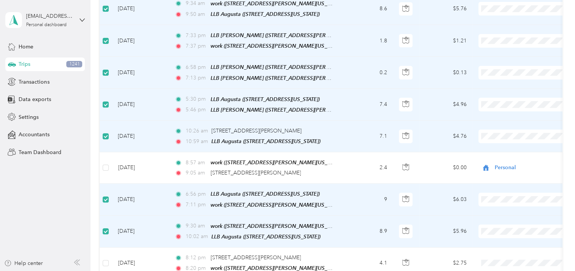
click at [508, 196] on li "Personal" at bounding box center [526, 195] width 94 height 13
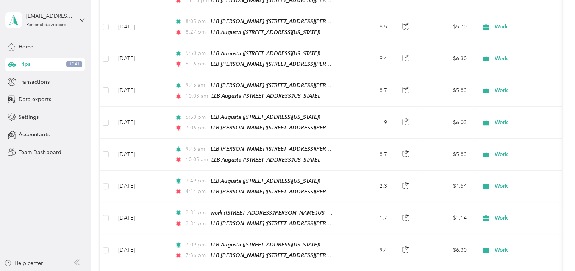
scroll to position [0, 0]
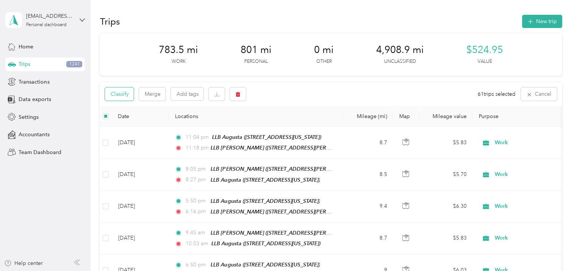
click at [114, 93] on button "Classify" at bounding box center [119, 93] width 29 height 13
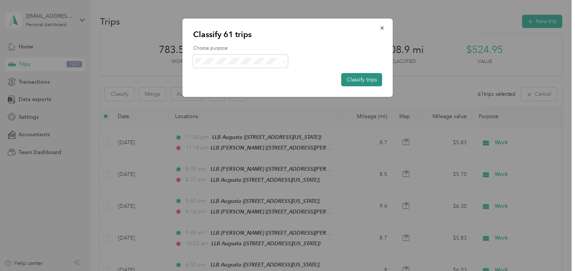
click at [361, 81] on button "Classify trips" at bounding box center [361, 79] width 41 height 13
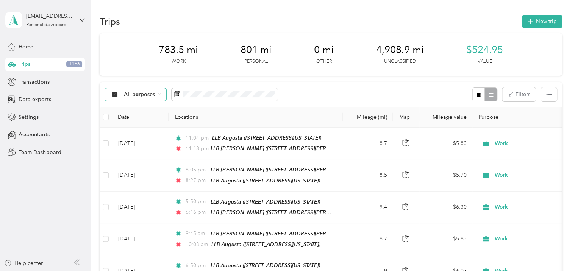
click at [161, 96] on div "All purposes" at bounding box center [135, 94] width 61 height 13
click at [133, 122] on span "Unclassified" at bounding box center [142, 121] width 37 height 8
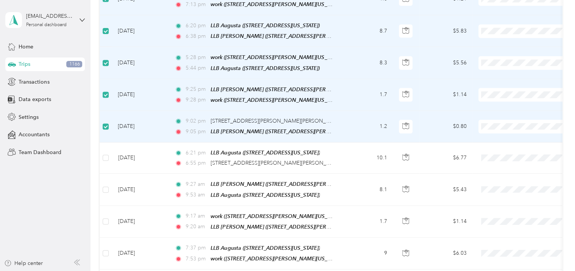
scroll to position [644, 0]
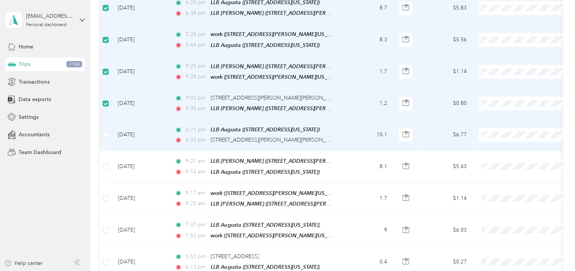
click at [101, 120] on td at bounding box center [106, 134] width 12 height 31
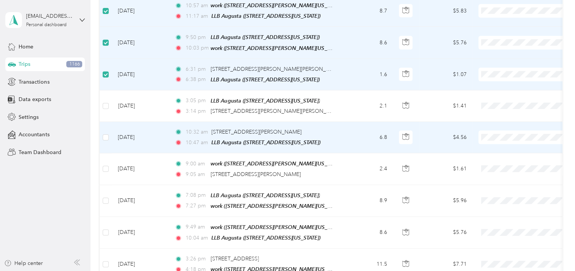
scroll to position [1022, 0]
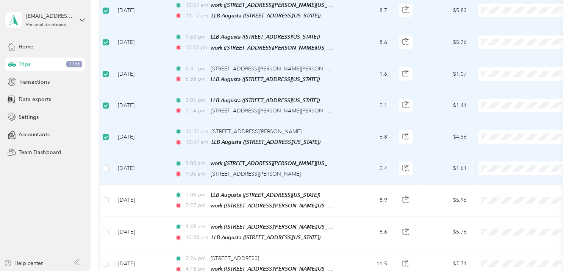
click at [509, 171] on span "Personal" at bounding box center [532, 170] width 70 height 8
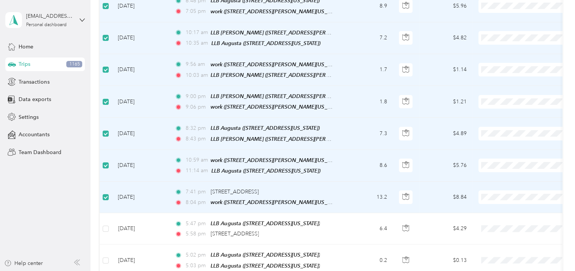
scroll to position [1476, 0]
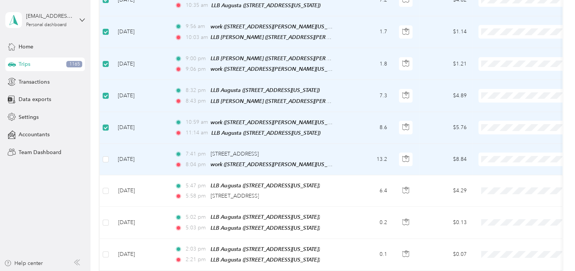
click at [513, 154] on span "Personal" at bounding box center [532, 151] width 70 height 8
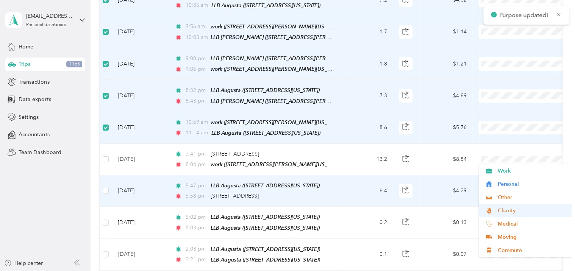
click at [508, 207] on span "Charity" at bounding box center [532, 211] width 70 height 8
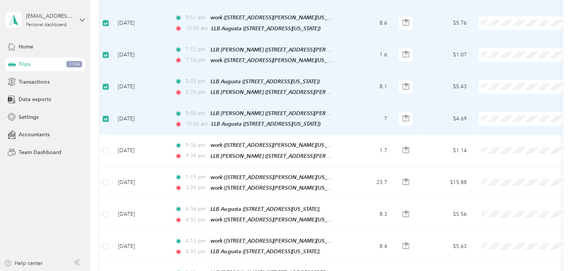
scroll to position [1817, 0]
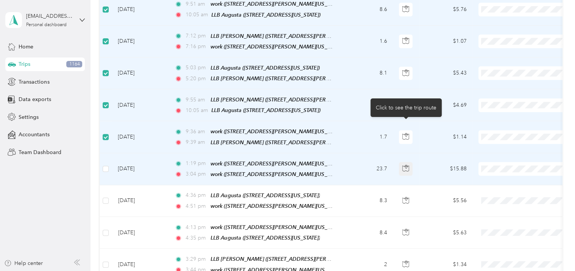
click at [407, 165] on icon "button" at bounding box center [405, 168] width 7 height 7
click at [514, 157] on ol "Work Personal Other Charity Medical Moving Commute" at bounding box center [526, 180] width 94 height 93
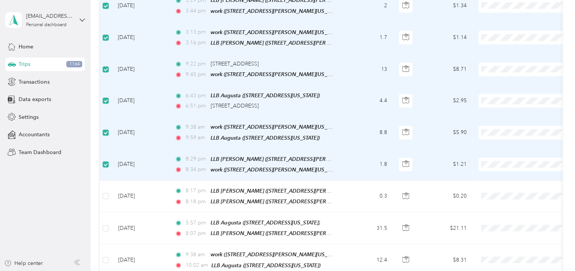
scroll to position [2082, 0]
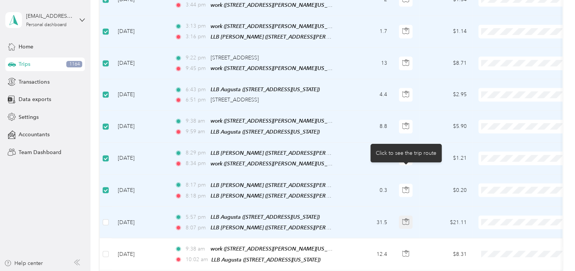
click at [403, 218] on icon "button" at bounding box center [405, 221] width 7 height 7
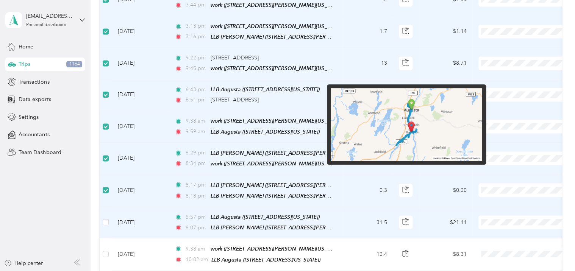
click at [410, 103] on img at bounding box center [405, 124] width 151 height 73
click at [409, 124] on img at bounding box center [405, 124] width 151 height 73
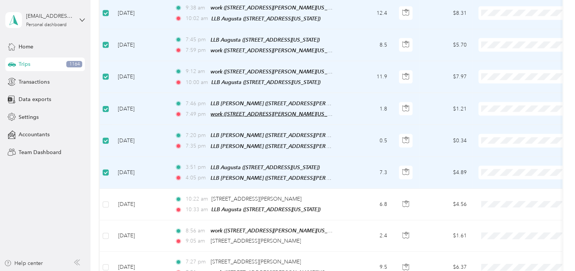
scroll to position [2347, 0]
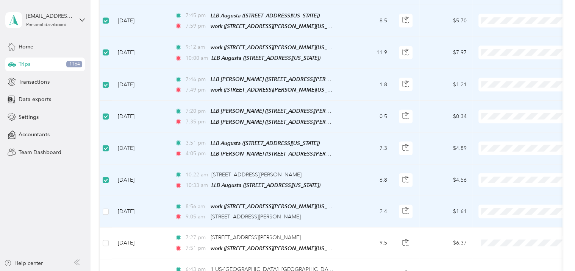
click at [495, 182] on span "Personal" at bounding box center [525, 183] width 83 height 8
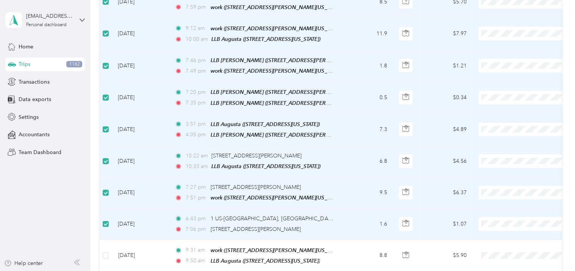
scroll to position [2385, 0]
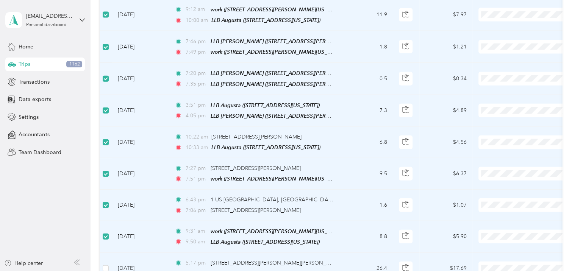
click at [510, 129] on span "Personal" at bounding box center [532, 129] width 70 height 8
click at [513, 132] on li "Personal" at bounding box center [526, 130] width 94 height 13
click at [510, 131] on li "Personal" at bounding box center [526, 130] width 94 height 13
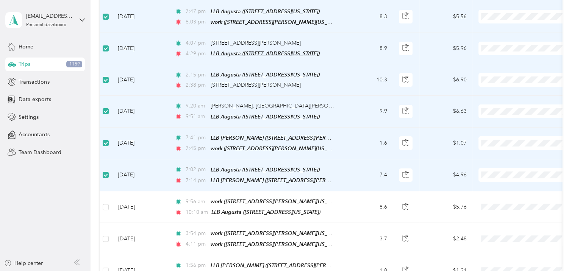
scroll to position [2991, 0]
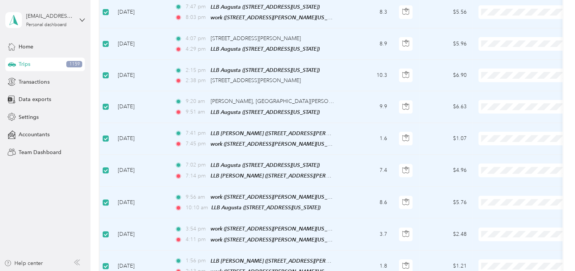
click at [502, 147] on li "Personal" at bounding box center [526, 145] width 94 height 13
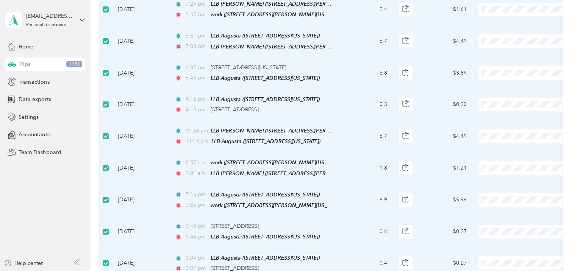
scroll to position [0, 0]
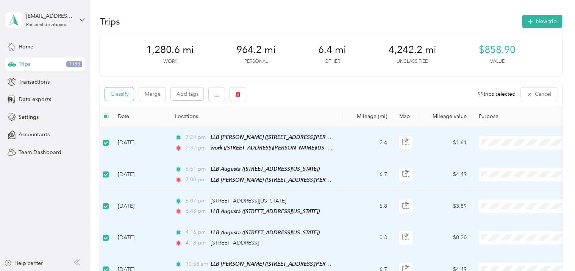
click at [111, 95] on button "Classify" at bounding box center [119, 93] width 29 height 13
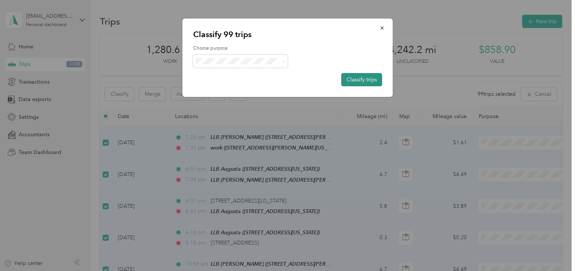
click at [355, 81] on button "Classify trips" at bounding box center [361, 79] width 41 height 13
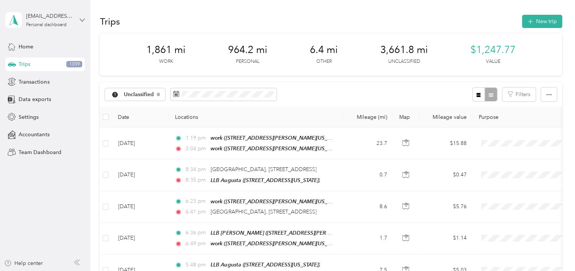
click at [82, 19] on icon at bounding box center [81, 19] width 5 height 5
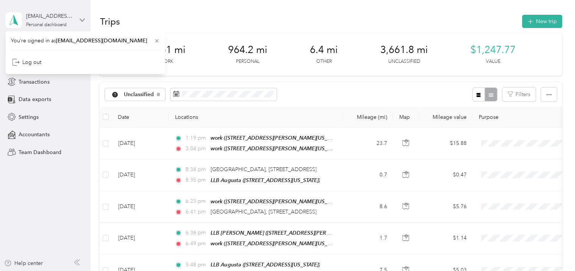
click at [82, 19] on icon at bounding box center [81, 19] width 5 height 5
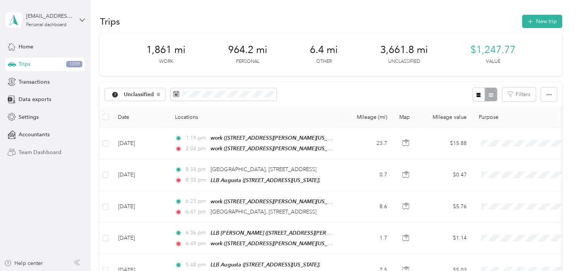
click at [67, 154] on div "Team Dashboard" at bounding box center [44, 152] width 79 height 14
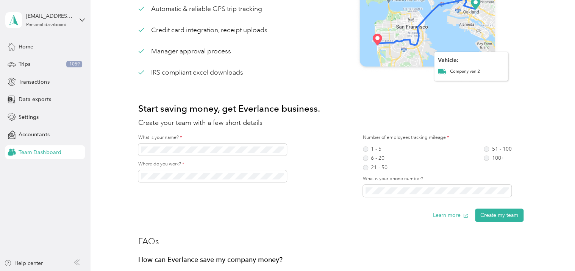
scroll to position [76, 0]
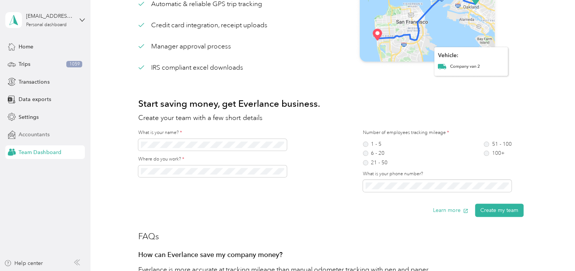
click at [44, 132] on span "Accountants" at bounding box center [34, 135] width 31 height 8
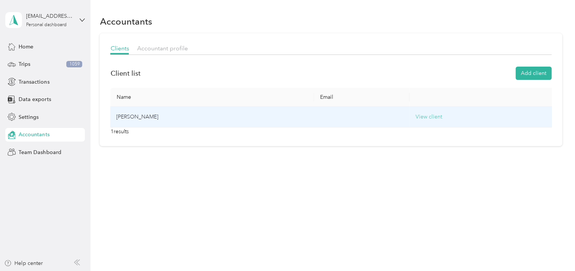
click at [432, 117] on button "View client" at bounding box center [428, 117] width 26 height 8
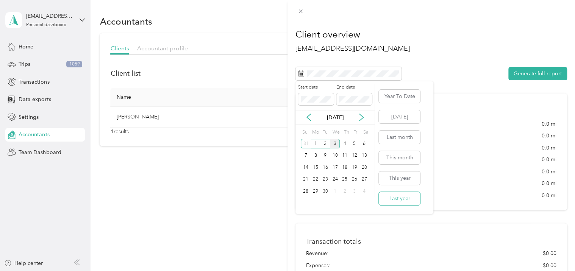
click at [383, 197] on button "Last year" at bounding box center [399, 198] width 41 height 13
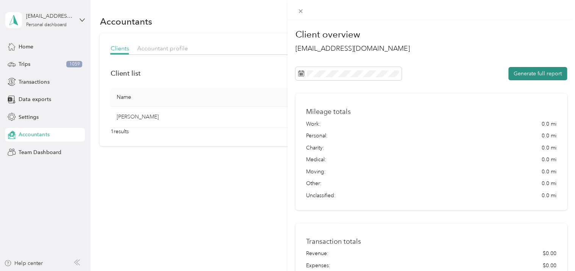
click at [530, 75] on button "Generate full report" at bounding box center [537, 73] width 59 height 13
click at [35, 99] on div "Client overview jsimanski@roadrunner.com Generate full report Mileage totals Wo…" at bounding box center [287, 135] width 575 height 271
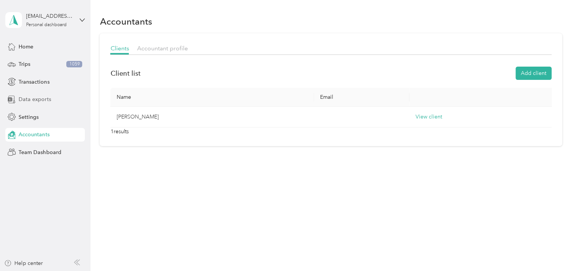
click at [34, 100] on span "Data exports" at bounding box center [35, 99] width 32 height 8
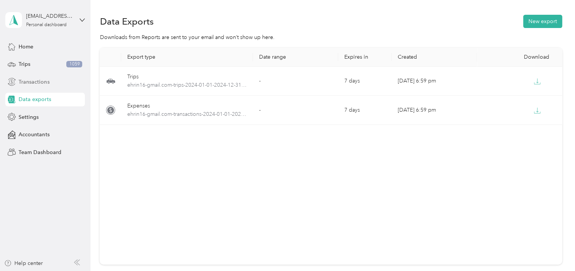
click at [48, 80] on div "Transactions" at bounding box center [44, 82] width 79 height 14
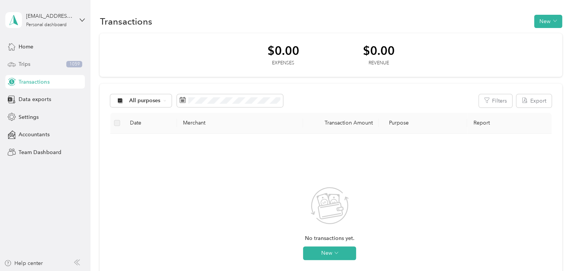
click at [41, 64] on div "Trips 1059" at bounding box center [44, 65] width 79 height 14
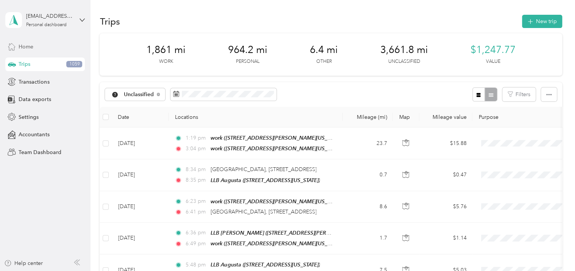
click at [31, 47] on span "Home" at bounding box center [26, 47] width 15 height 8
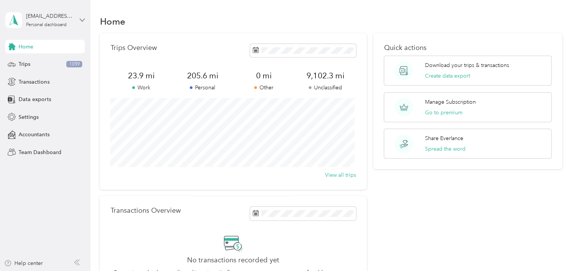
click at [80, 19] on icon at bounding box center [82, 20] width 5 height 3
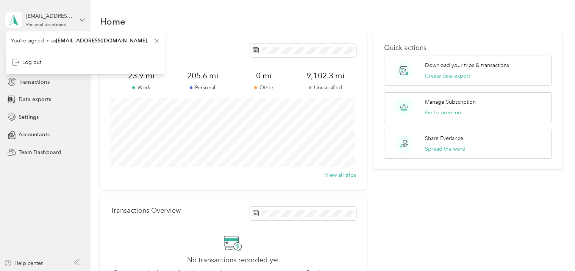
click at [80, 19] on icon at bounding box center [82, 20] width 5 height 3
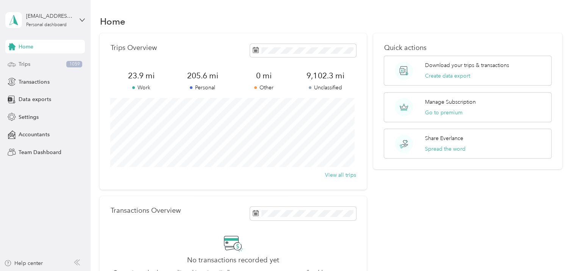
click at [45, 64] on div "Trips 1059" at bounding box center [44, 65] width 79 height 14
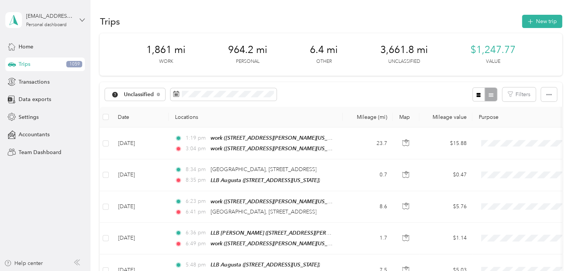
click at [82, 19] on icon at bounding box center [81, 19] width 5 height 5
click at [21, 65] on div "Log out" at bounding box center [85, 62] width 149 height 13
